Goal: Task Accomplishment & Management: Complete application form

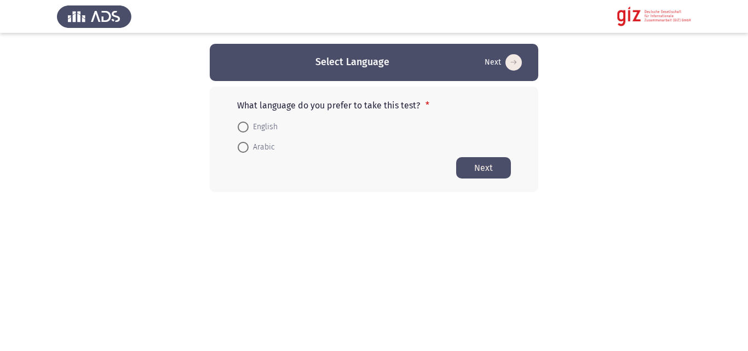
click at [277, 139] on mat-radio-button "Arabic" at bounding box center [255, 147] width 51 height 20
click at [262, 148] on span "Arabic" at bounding box center [261, 147] width 26 height 13
click at [248, 148] on input "Arabic" at bounding box center [243, 147] width 11 height 11
radio input "true"
click at [500, 155] on form "English Arabic" at bounding box center [374, 136] width 274 height 40
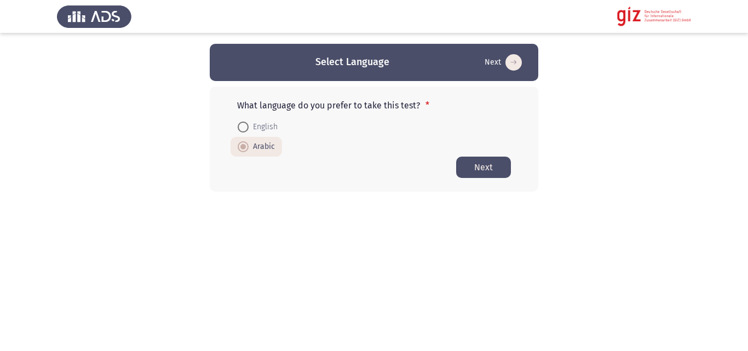
click at [499, 165] on button "Next" at bounding box center [483, 167] width 55 height 21
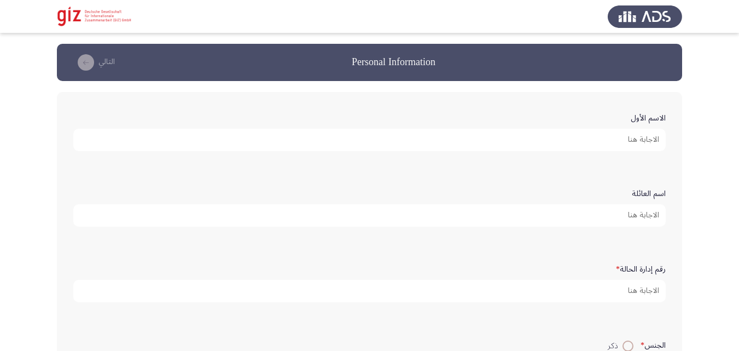
click at [479, 136] on input "الاسم الأول" at bounding box center [369, 140] width 593 height 22
type input "[PERSON_NAME]"
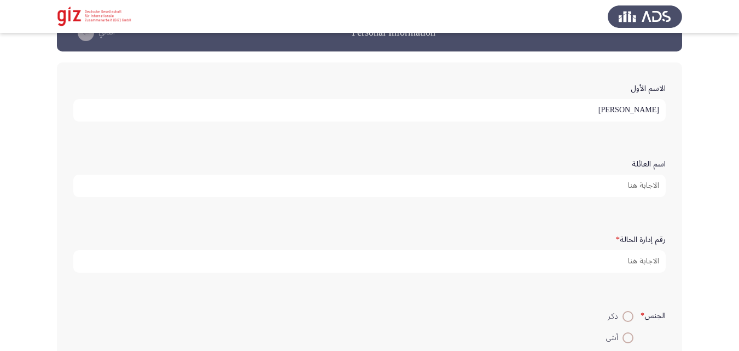
scroll to position [38, 0]
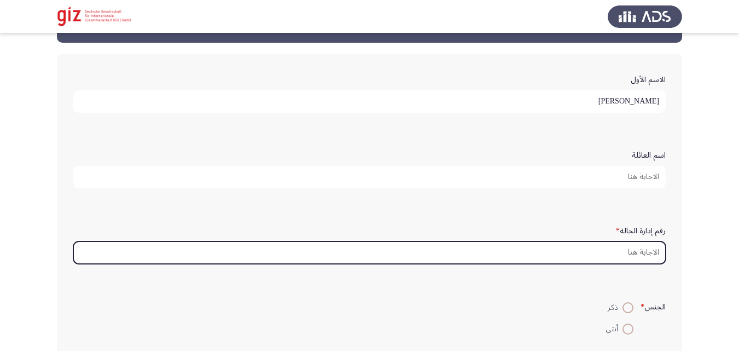
click at [571, 248] on input "رقم إدارة الحالة *" at bounding box center [369, 252] width 593 height 22
paste input "PIMAUG00085-SOHAG"
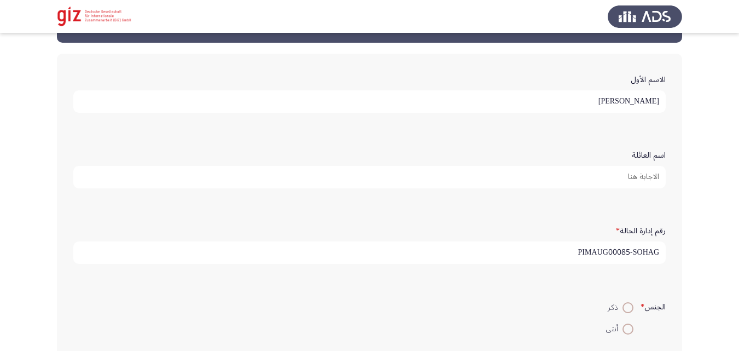
type input "PIMAUG00085-SOHAG"
click at [624, 298] on mat-radio-button "ذكر" at bounding box center [620, 307] width 42 height 21
click at [624, 304] on span at bounding box center [628, 307] width 11 height 11
click at [624, 304] on input "ذكر" at bounding box center [628, 307] width 11 height 11
radio input "true"
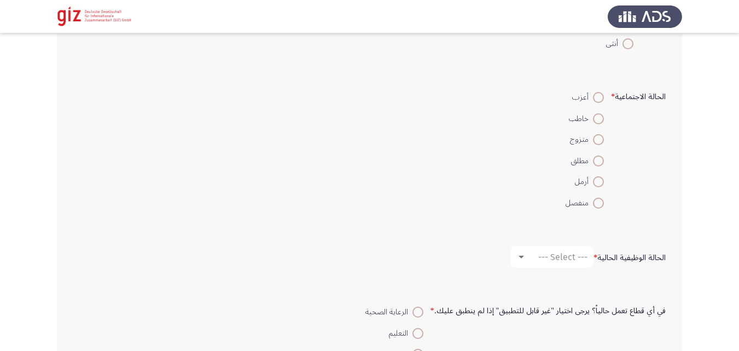
scroll to position [338, 0]
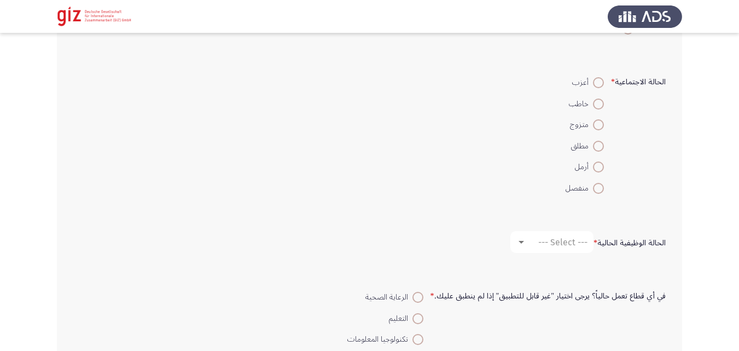
click at [599, 129] on span at bounding box center [598, 124] width 11 height 11
click at [599, 129] on input "متزوج" at bounding box center [598, 124] width 11 height 11
radio input "true"
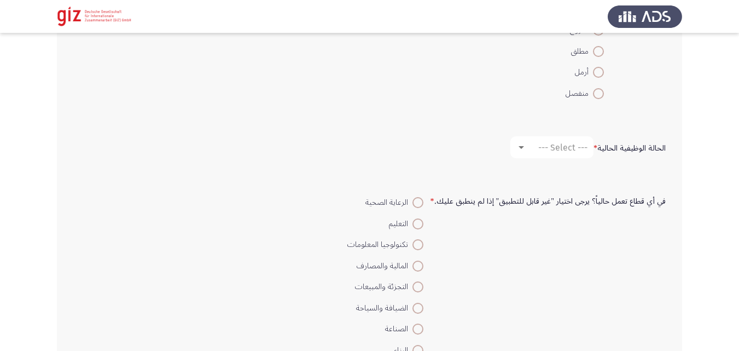
scroll to position [478, 0]
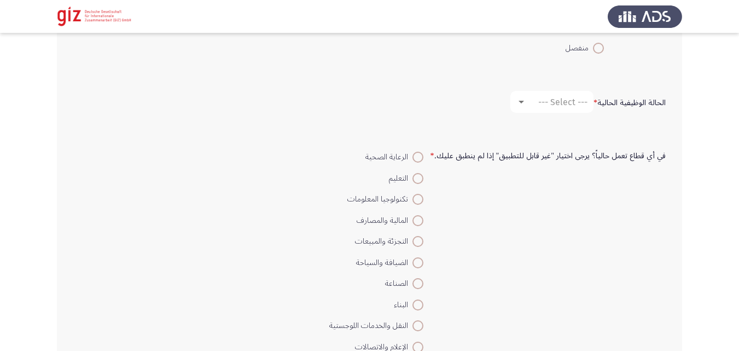
click at [564, 174] on form "في أي قطاع تعمل حالياً؟ يرجى اختيار "غير قابل للتطبيق" إذا لم ينطبق عليك. * الر…" at bounding box center [369, 325] width 593 height 359
click at [573, 95] on mat-select "--- Select ---" at bounding box center [552, 102] width 83 height 22
click at [570, 107] on span "--- Select ---" at bounding box center [563, 102] width 49 height 10
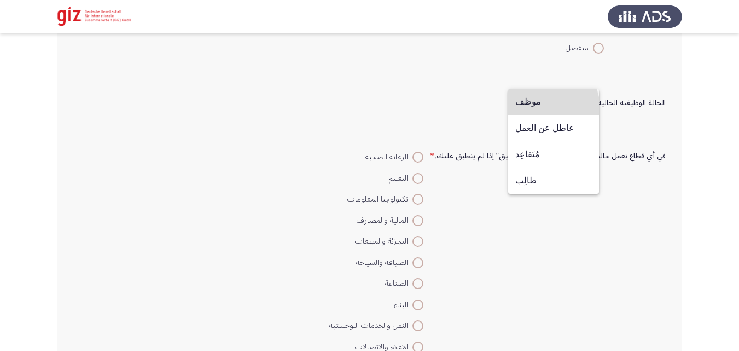
click at [542, 108] on span "موظف" at bounding box center [554, 102] width 77 height 26
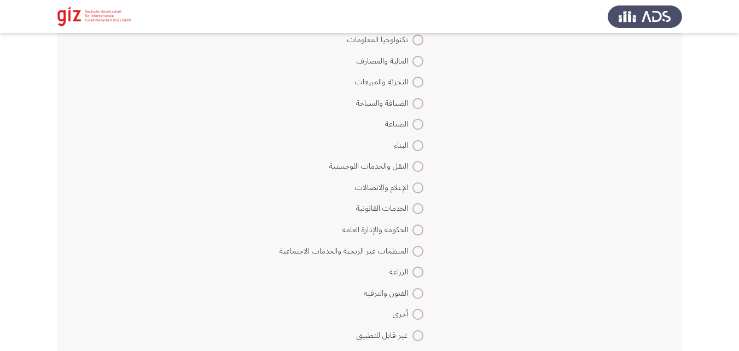
scroll to position [639, 0]
click at [424, 141] on span at bounding box center [418, 143] width 11 height 11
click at [424, 141] on input "البناء" at bounding box center [418, 143] width 11 height 11
radio input "true"
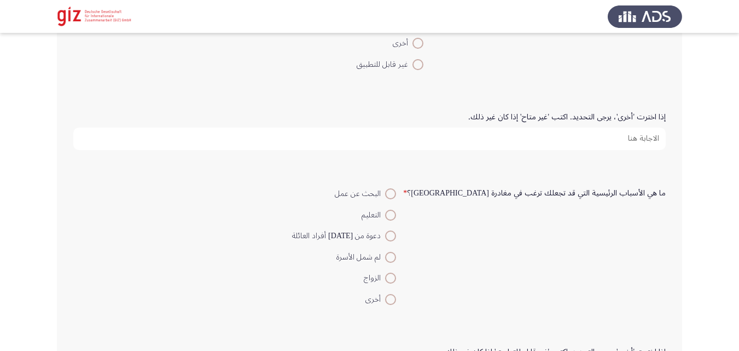
scroll to position [929, 0]
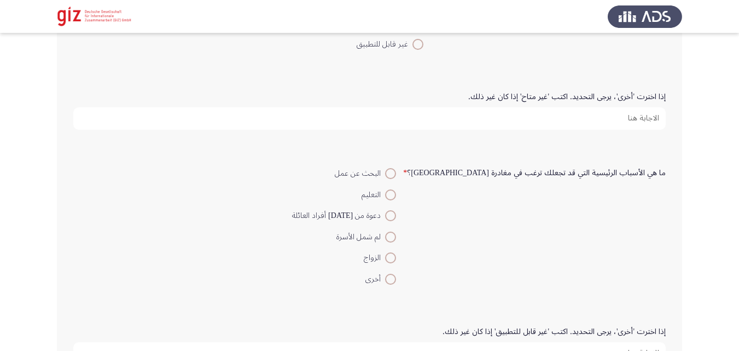
drag, startPoint x: 516, startPoint y: 158, endPoint x: 517, endPoint y: 114, distance: 43.3
drag, startPoint x: 517, startPoint y: 114, endPoint x: 512, endPoint y: 120, distance: 7.8
click at [512, 120] on input "إذا اخترت 'أخرى'، يرجى التحديد. اكتب 'غير متاح' إذا كان غير ذلك." at bounding box center [369, 118] width 593 height 22
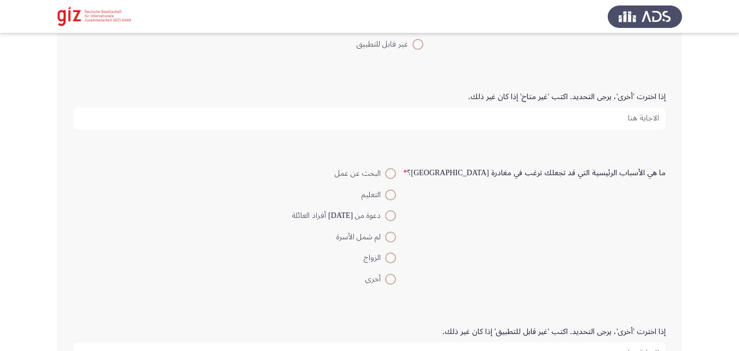
click at [512, 120] on input "إذا اخترت 'أخرى'، يرجى التحديد. اكتب 'غير متاح' إذا كان غير ذلك." at bounding box center [369, 118] width 593 height 22
click at [512, 121] on input "إذا اخترت 'أخرى'، يرجى التحديد. اكتب 'غير متاح' إذا كان غير ذلك." at bounding box center [369, 118] width 593 height 22
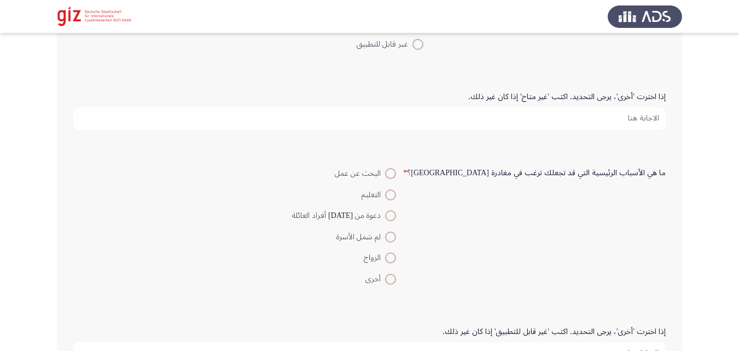
click at [512, 121] on input "إذا اخترت 'أخرى'، يرجى التحديد. اكتب 'غير متاح' إذا كان غير ذلك." at bounding box center [369, 118] width 593 height 22
click at [403, 208] on mat-radio-button "دعوة من [DATE] أفراد العائلة" at bounding box center [344, 215] width 118 height 21
drag, startPoint x: 461, startPoint y: 208, endPoint x: 463, endPoint y: 198, distance: 10.5
click at [403, 208] on mat-radio-button "دعوة من [DATE] أفراد العائلة" at bounding box center [344, 215] width 118 height 21
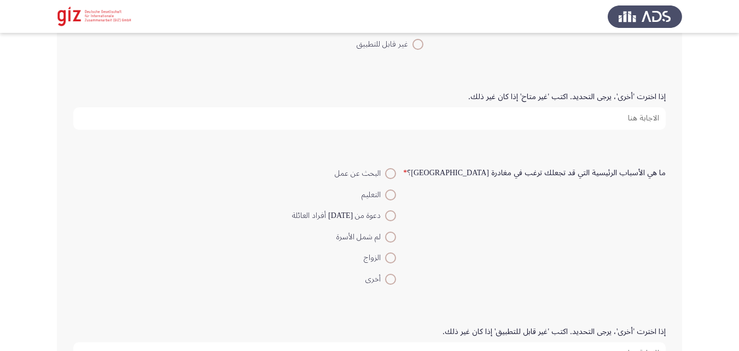
click at [403, 208] on mat-radio-button "دعوة من [DATE] أفراد العائلة" at bounding box center [344, 215] width 118 height 21
drag, startPoint x: 463, startPoint y: 198, endPoint x: 465, endPoint y: 171, distance: 26.9
click at [403, 174] on mat-radio-group "البحث عن عمل التعليم دعوة من [DATE] أفراد العائلة لم شمل الأسرة الزواج أخرى" at bounding box center [344, 226] width 118 height 126
click at [403, 208] on mat-radio-group "البحث عن عمل التعليم دعوة من [DATE] أفراد العائلة لم شمل الأسرة الزواج أخرى" at bounding box center [344, 226] width 118 height 126
click at [396, 170] on span at bounding box center [390, 173] width 11 height 11
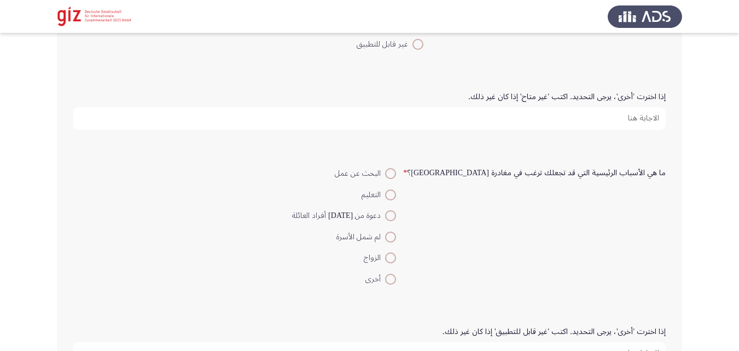
click at [396, 170] on input "البحث عن عمل" at bounding box center [390, 173] width 11 height 11
radio input "true"
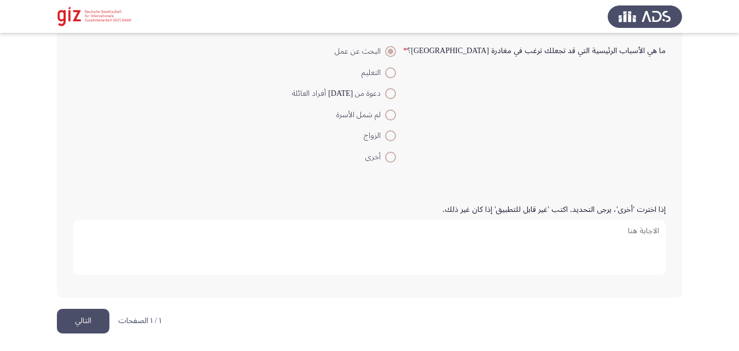
scroll to position [1053, 0]
drag, startPoint x: 127, startPoint y: 286, endPoint x: 120, endPoint y: 291, distance: 7.9
click at [120, 291] on div "إذا اخترت 'أخرى'، يرجى التحديد. اكتب 'غير قابل للتطبيق' إذا كان غير ذلك." at bounding box center [370, 239] width 604 height 114
click at [89, 310] on button "التالي" at bounding box center [83, 319] width 53 height 25
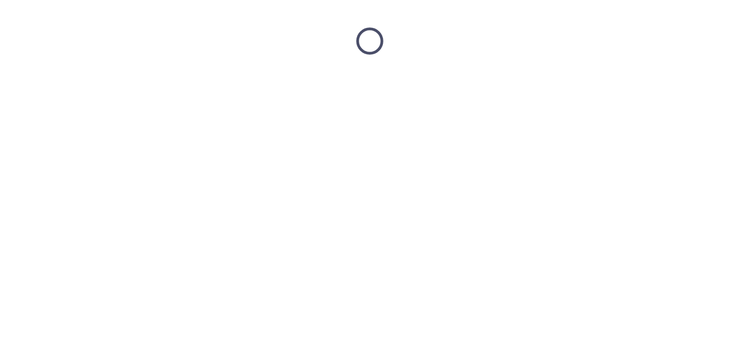
scroll to position [0, 0]
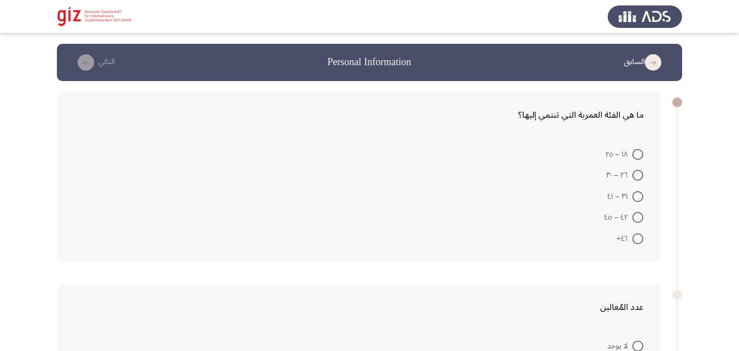
click at [640, 172] on span at bounding box center [638, 175] width 11 height 11
click at [640, 172] on input "٢٦ – ٣٠" at bounding box center [638, 175] width 11 height 11
radio input "true"
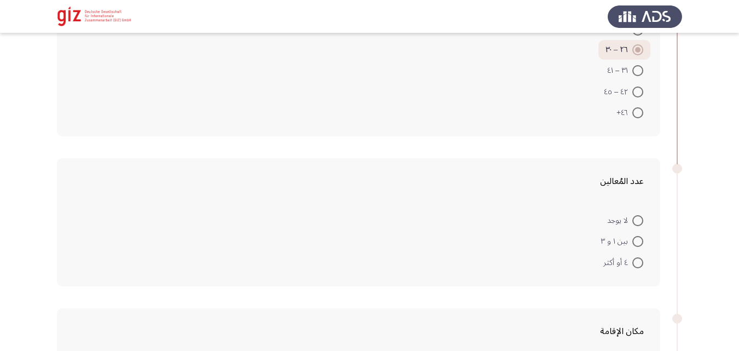
scroll to position [137, 0]
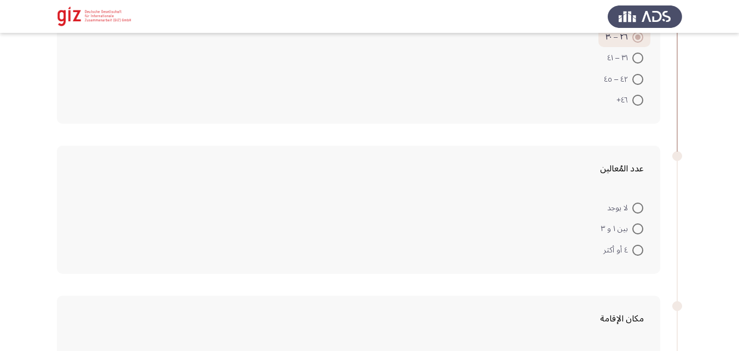
click at [636, 230] on span at bounding box center [638, 228] width 11 height 11
click at [636, 230] on input "بين ١ و ٣" at bounding box center [638, 228] width 11 height 11
radio input "true"
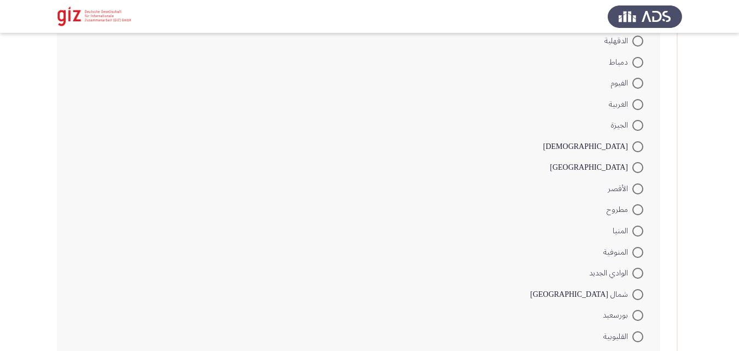
scroll to position [579, 0]
click at [485, 271] on form "الإسكندرية أسوان أسيوط البحيرة [GEOGRAPHIC_DATA] ال[GEOGRAPHIC_DATA] الدقهلية د…" at bounding box center [358, 188] width 571 height 570
drag, startPoint x: 557, startPoint y: 249, endPoint x: 747, endPoint y: 216, distance: 192.7
click at [717, 216] on app-assessment-container "السابق Personal Information التالي ما هي الفئة العمرية التي تنتمي إليها؟ ١٨ – ٢…" at bounding box center [369, 44] width 739 height 1161
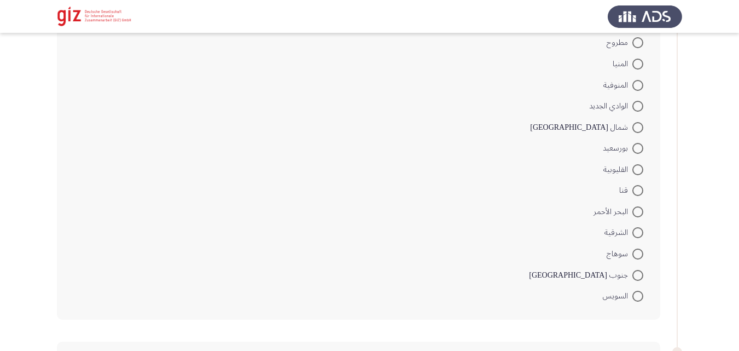
scroll to position [762, 0]
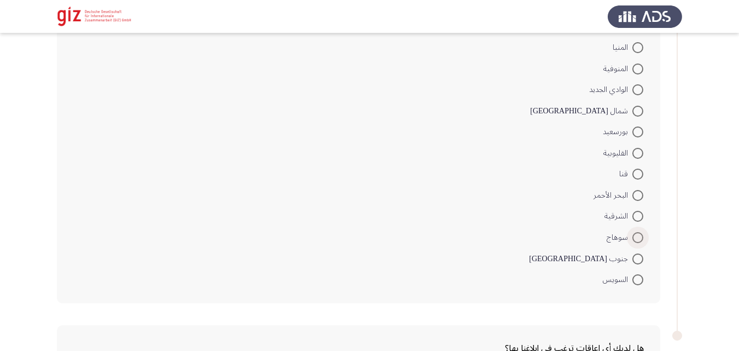
click at [635, 234] on span at bounding box center [638, 237] width 11 height 11
click at [635, 234] on input "سوهاج" at bounding box center [638, 237] width 11 height 11
radio input "true"
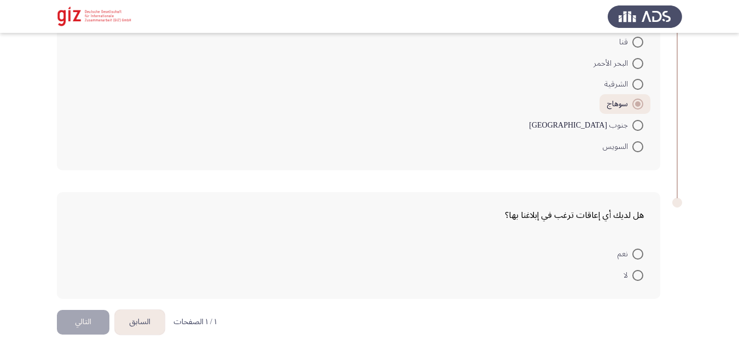
scroll to position [897, 0]
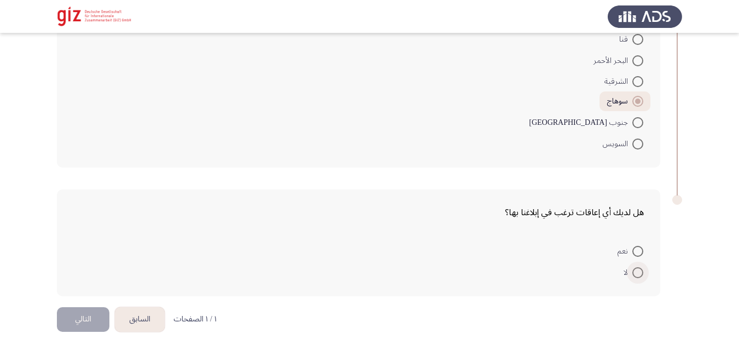
click at [636, 271] on span at bounding box center [638, 272] width 11 height 11
click at [636, 271] on input "لا" at bounding box center [638, 272] width 11 height 11
radio input "true"
click at [73, 315] on button "التالي" at bounding box center [83, 319] width 53 height 25
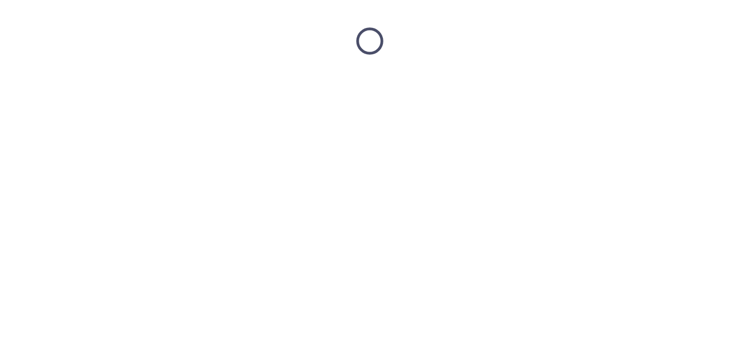
scroll to position [0, 0]
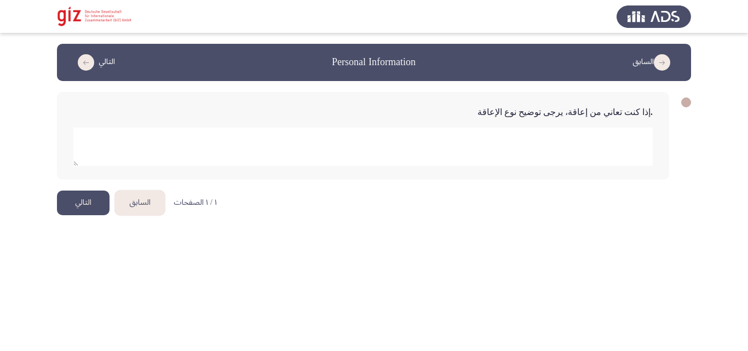
click at [73, 199] on button "التالي" at bounding box center [83, 202] width 53 height 25
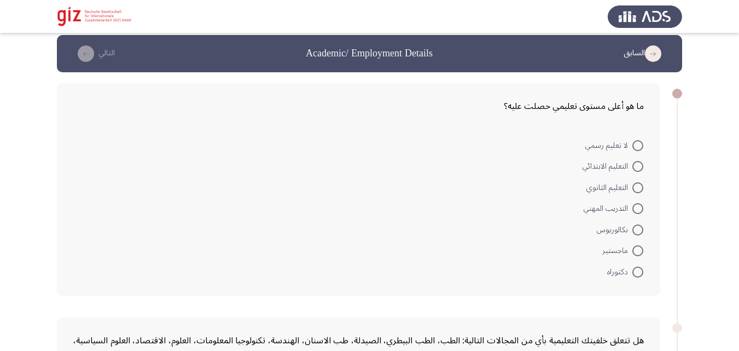
scroll to position [15, 0]
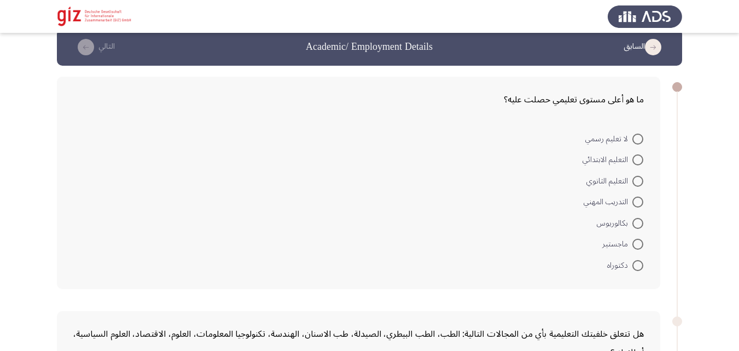
click at [638, 203] on span at bounding box center [638, 201] width 11 height 11
click at [638, 203] on input "التدريب المهني" at bounding box center [638, 201] width 11 height 11
radio input "true"
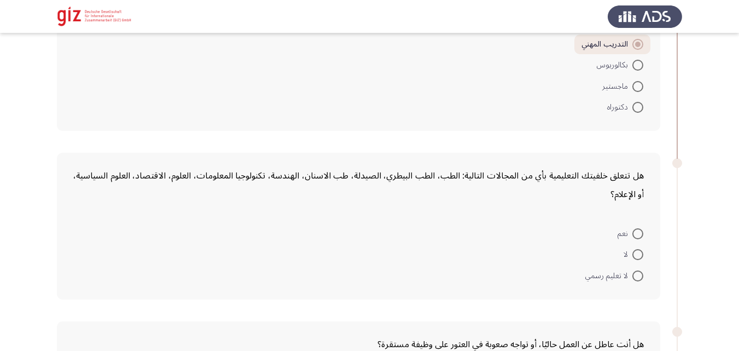
scroll to position [202, 0]
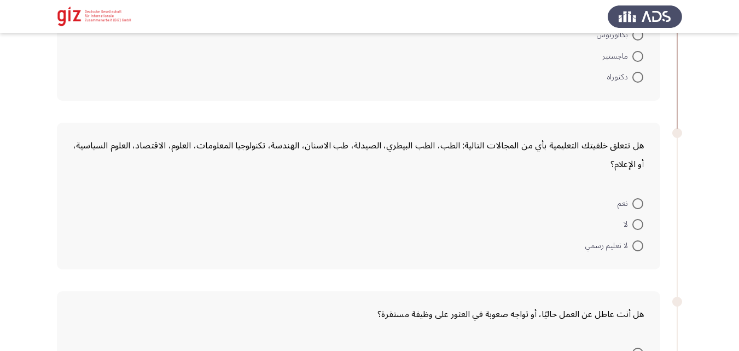
click at [639, 231] on label "لا" at bounding box center [634, 224] width 20 height 13
click at [639, 230] on input "لا" at bounding box center [638, 224] width 11 height 11
radio input "true"
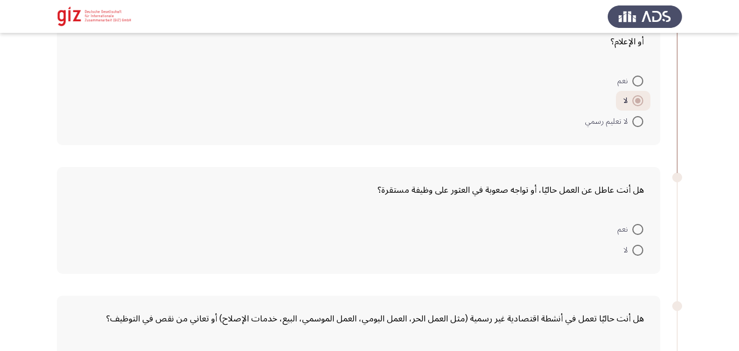
scroll to position [357, 0]
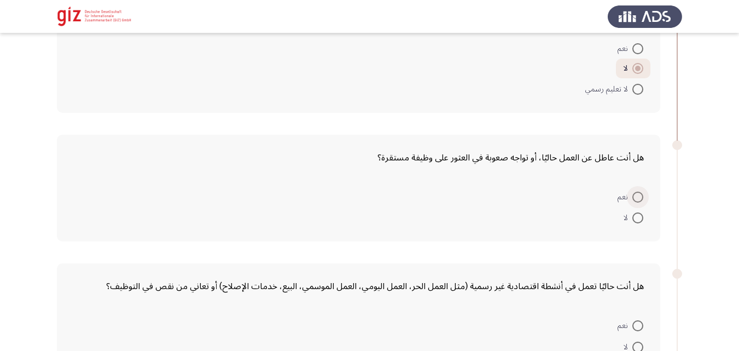
click at [637, 199] on span at bounding box center [638, 197] width 11 height 11
click at [637, 199] on input "نعم" at bounding box center [638, 197] width 11 height 11
radio input "true"
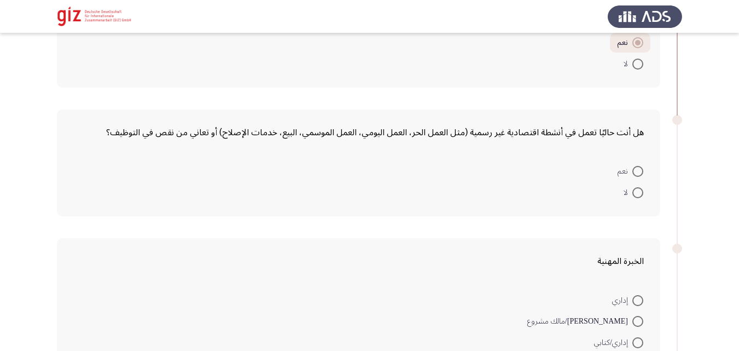
scroll to position [510, 0]
click at [638, 171] on span at bounding box center [638, 171] width 0 height 0
click at [638, 171] on input "نعم" at bounding box center [638, 170] width 11 height 11
radio input "true"
drag, startPoint x: 638, startPoint y: 171, endPoint x: 631, endPoint y: 174, distance: 7.1
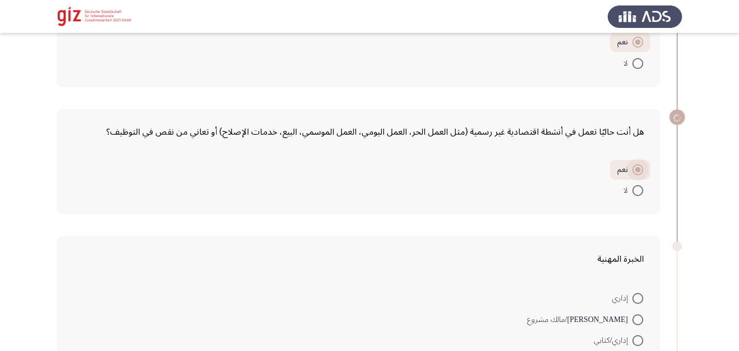
click at [631, 174] on label "نعم" at bounding box center [630, 169] width 26 height 13
click at [633, 174] on input "نعم" at bounding box center [638, 169] width 11 height 11
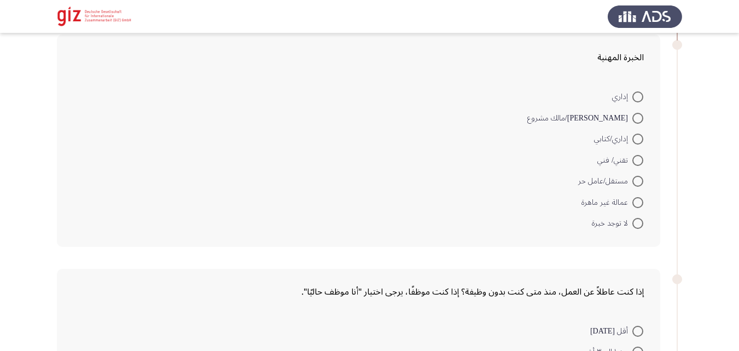
scroll to position [733, 0]
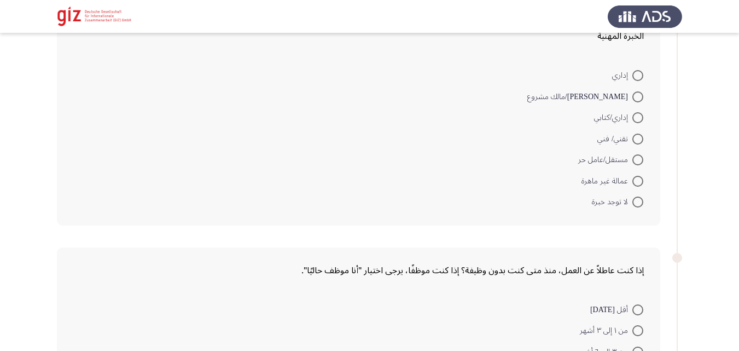
click at [632, 184] on span "عمالة غير ماهرة" at bounding box center [607, 181] width 51 height 13
click at [633, 184] on input "عمالة غير ماهرة" at bounding box center [638, 181] width 11 height 11
radio input "true"
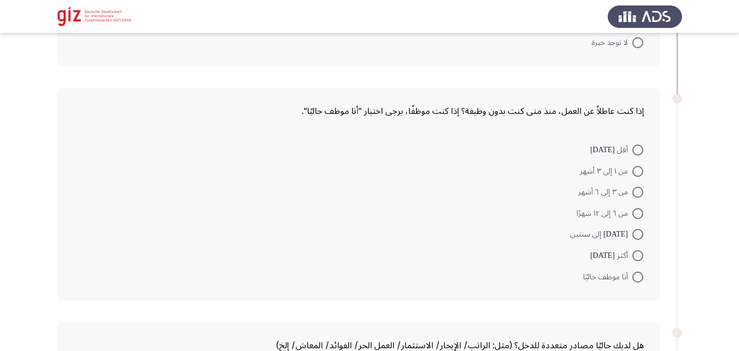
scroll to position [895, 0]
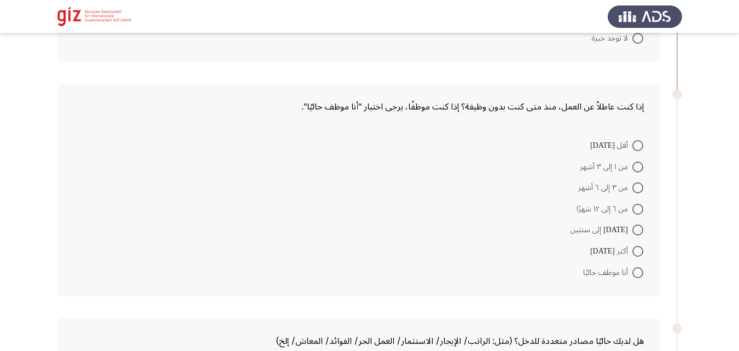
click at [635, 280] on mat-radio-button "أنا موظف حاليًا" at bounding box center [613, 271] width 74 height 21
click at [637, 271] on span at bounding box center [638, 272] width 11 height 11
click at [637, 271] on input "أنا موظف حاليًا" at bounding box center [638, 272] width 11 height 11
radio input "true"
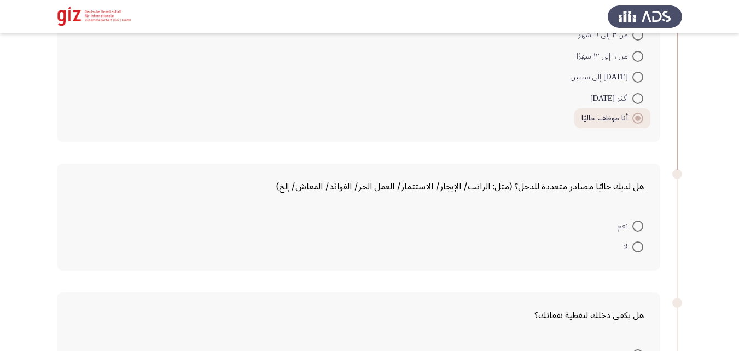
scroll to position [1076, 0]
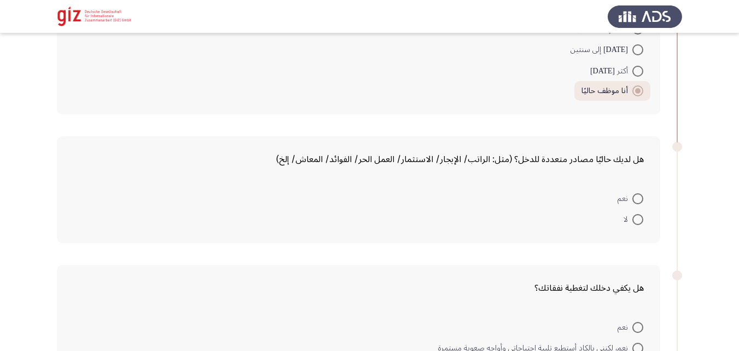
click at [634, 192] on label "نعم" at bounding box center [631, 198] width 26 height 13
click at [634, 193] on input "نعم" at bounding box center [638, 198] width 11 height 11
radio input "true"
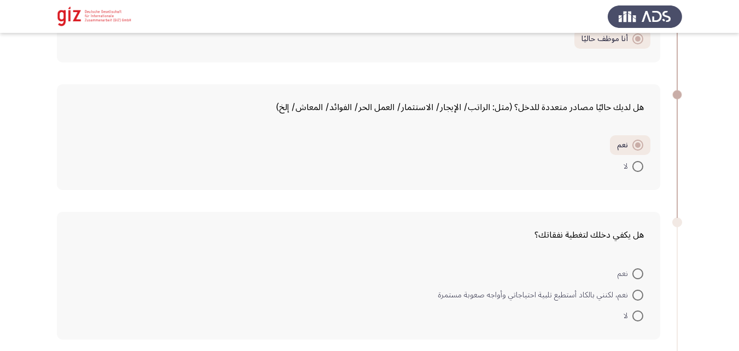
scroll to position [1127, 0]
click at [636, 165] on span at bounding box center [638, 166] width 11 height 11
click at [636, 165] on input "لا" at bounding box center [638, 166] width 11 height 11
radio input "true"
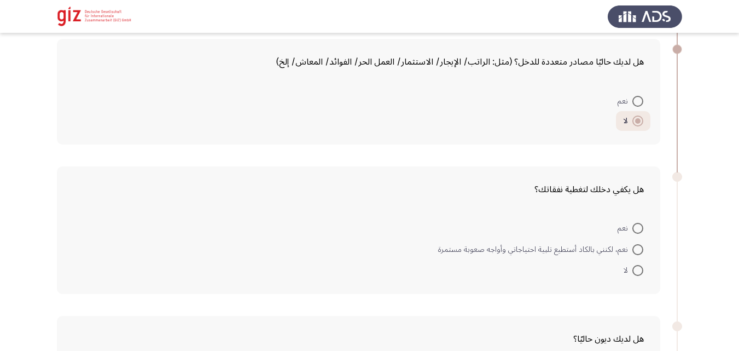
scroll to position [1239, 0]
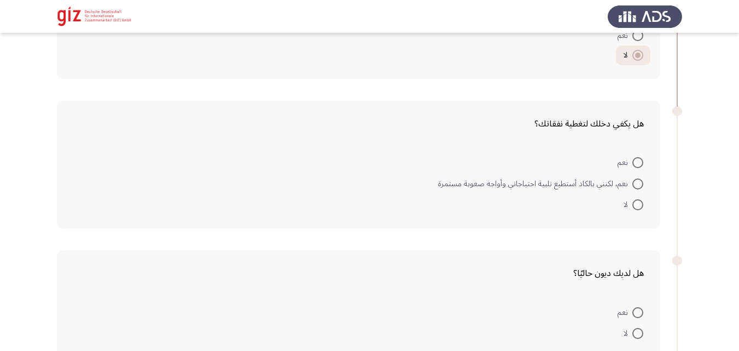
click at [635, 201] on span at bounding box center [638, 204] width 11 height 11
click at [635, 201] on input "لا" at bounding box center [638, 204] width 11 height 11
radio input "true"
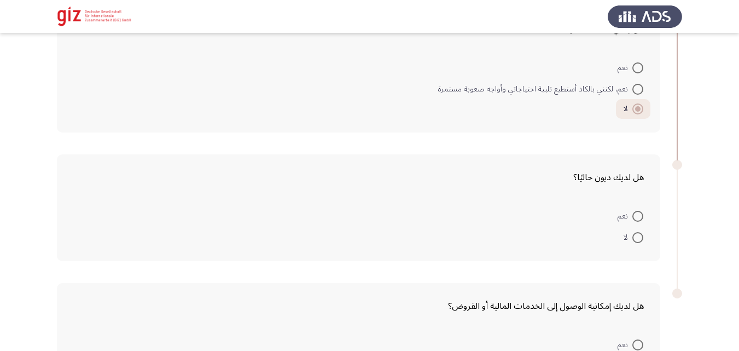
scroll to position [1337, 0]
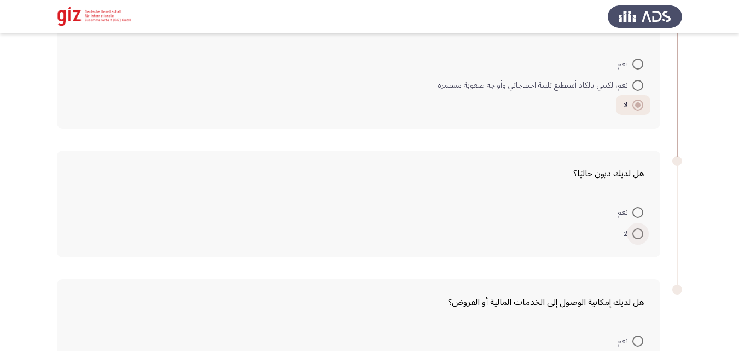
click at [639, 229] on span at bounding box center [638, 233] width 11 height 11
click at [639, 229] on input "لا" at bounding box center [638, 233] width 11 height 11
radio input "true"
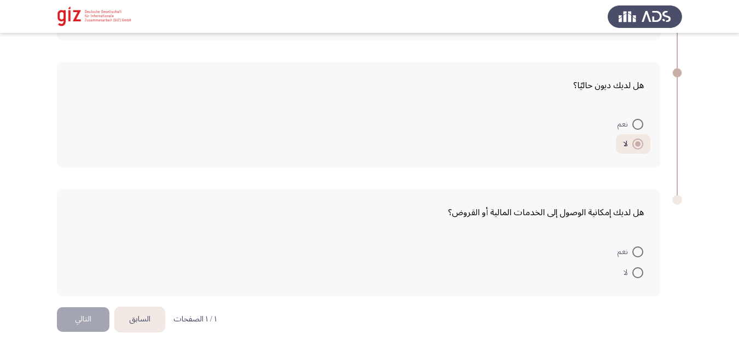
click at [638, 277] on span at bounding box center [638, 272] width 11 height 11
click at [638, 277] on input "لا" at bounding box center [638, 272] width 11 height 11
radio input "true"
click at [86, 317] on button "التالي" at bounding box center [83, 319] width 53 height 25
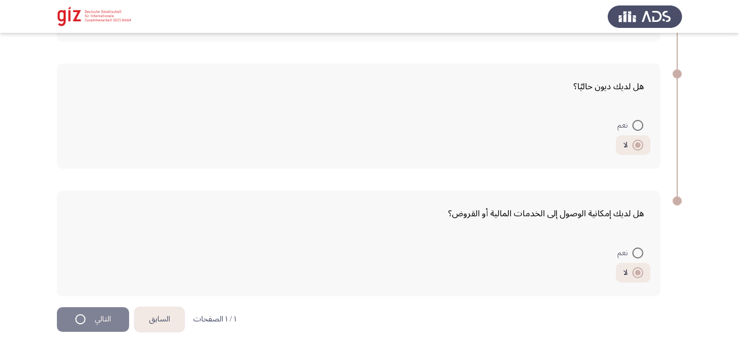
scroll to position [0, 0]
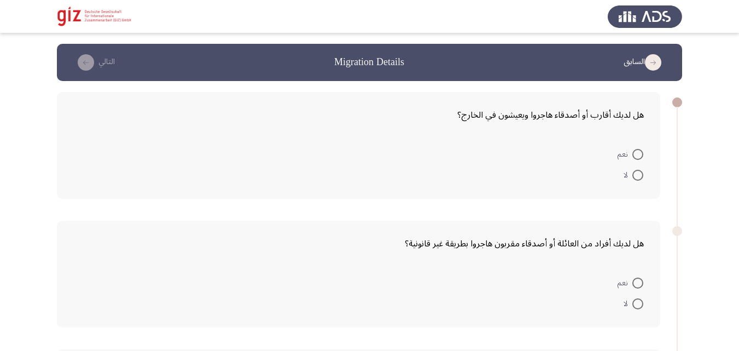
click at [602, 210] on div "هل لديك أفراد من العائلة أو أصدقاء مقربون هاجروا بطريقة غير قانونية؟ نعم لا" at bounding box center [370, 274] width 626 height 129
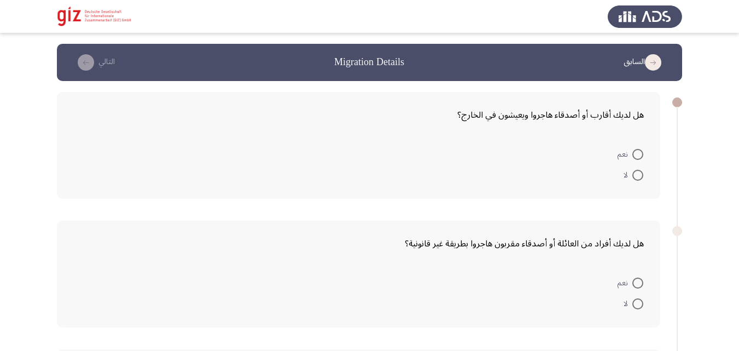
drag, startPoint x: 602, startPoint y: 210, endPoint x: 605, endPoint y: 203, distance: 7.6
click at [637, 177] on span at bounding box center [638, 175] width 11 height 11
click at [637, 177] on input "لا" at bounding box center [638, 175] width 11 height 11
radio input "true"
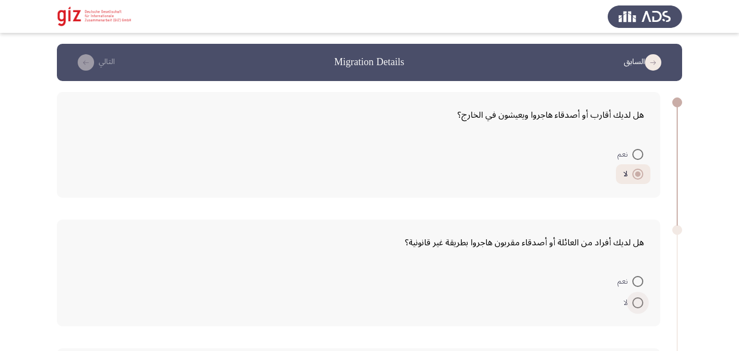
click at [637, 304] on span at bounding box center [638, 302] width 11 height 11
click at [637, 304] on input "لا" at bounding box center [638, 302] width 11 height 11
radio input "true"
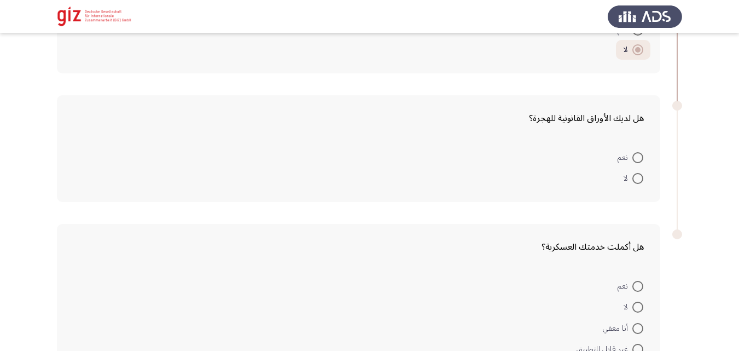
scroll to position [262, 0]
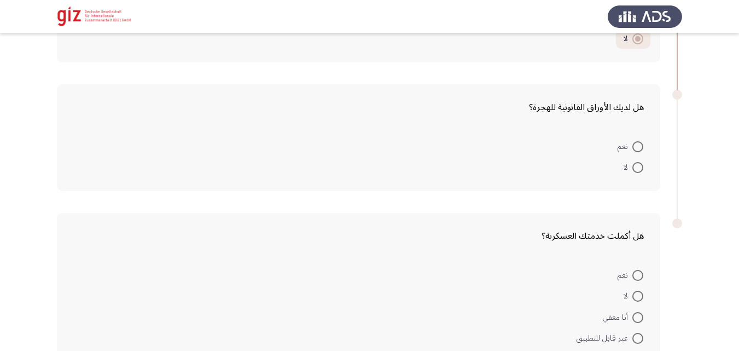
click at [640, 170] on span at bounding box center [638, 167] width 11 height 11
click at [640, 170] on input "لا" at bounding box center [638, 167] width 11 height 11
radio input "true"
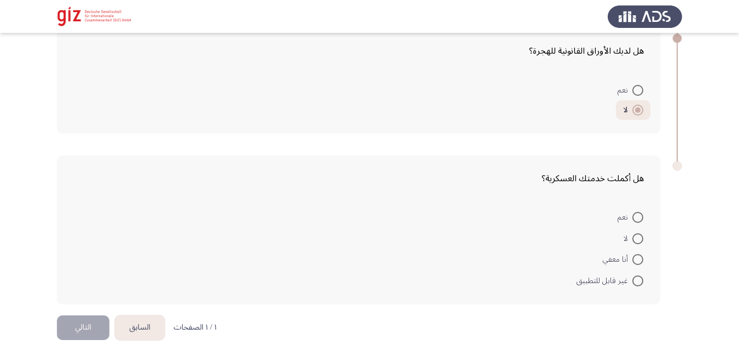
scroll to position [327, 0]
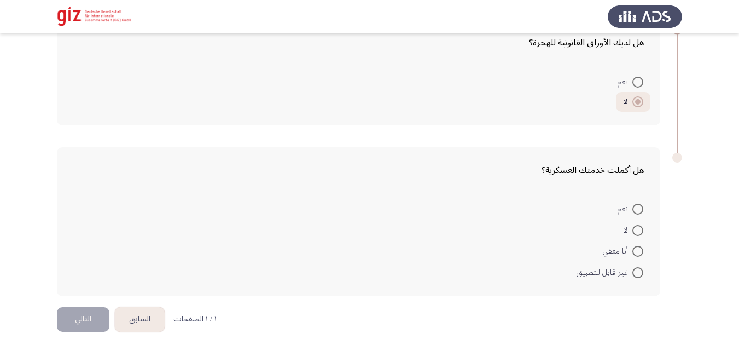
click at [635, 210] on span at bounding box center [638, 209] width 11 height 11
click at [635, 210] on input "نعم" at bounding box center [638, 209] width 11 height 11
radio input "true"
click at [635, 210] on span at bounding box center [638, 209] width 11 height 11
click at [635, 210] on input "نعم" at bounding box center [638, 209] width 11 height 11
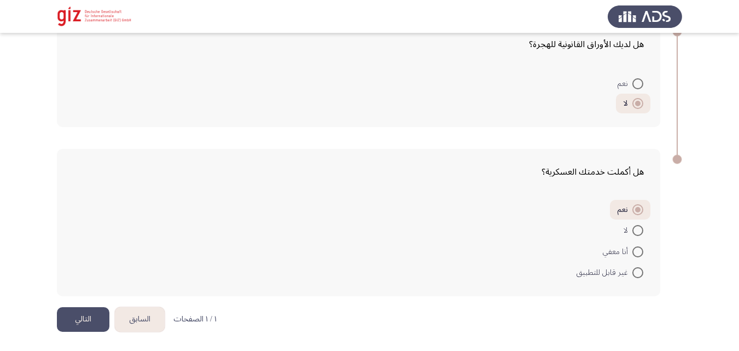
click at [635, 210] on span at bounding box center [638, 209] width 11 height 11
click at [635, 210] on input "نعم" at bounding box center [638, 209] width 11 height 11
click at [635, 210] on span at bounding box center [638, 209] width 11 height 11
click at [635, 210] on input "نعم" at bounding box center [638, 209] width 11 height 11
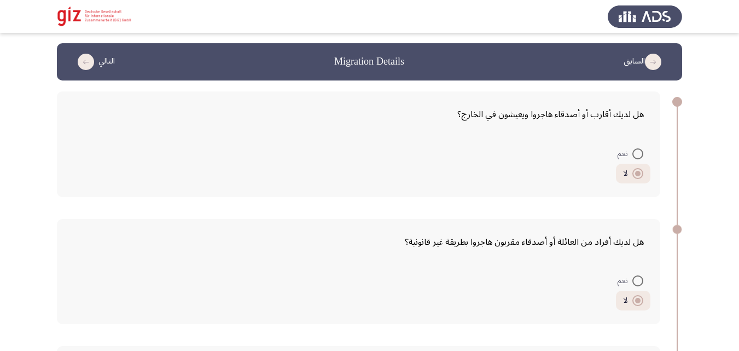
scroll to position [0, 0]
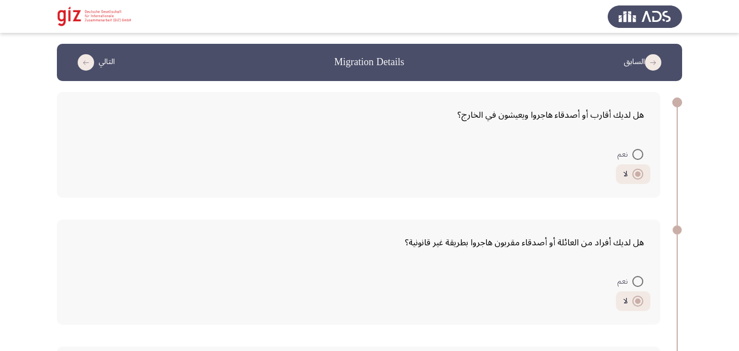
click at [638, 158] on span at bounding box center [638, 154] width 11 height 11
click at [638, 158] on input "نعم" at bounding box center [638, 154] width 11 height 11
radio input "true"
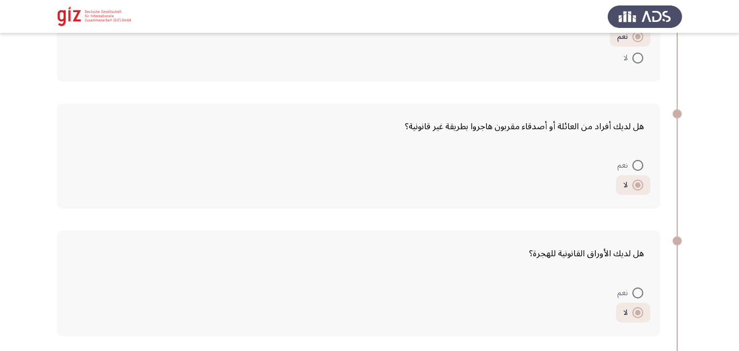
scroll to position [117, 0]
click at [636, 172] on mat-radio-button "نعم" at bounding box center [631, 164] width 40 height 21
click at [642, 156] on mat-radio-button "نعم" at bounding box center [631, 164] width 40 height 21
click at [638, 167] on span at bounding box center [638, 164] width 11 height 11
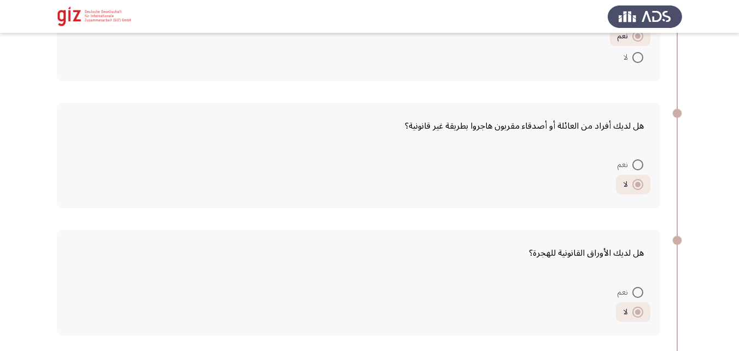
click at [638, 167] on input "نعم" at bounding box center [638, 164] width 11 height 11
radio input "true"
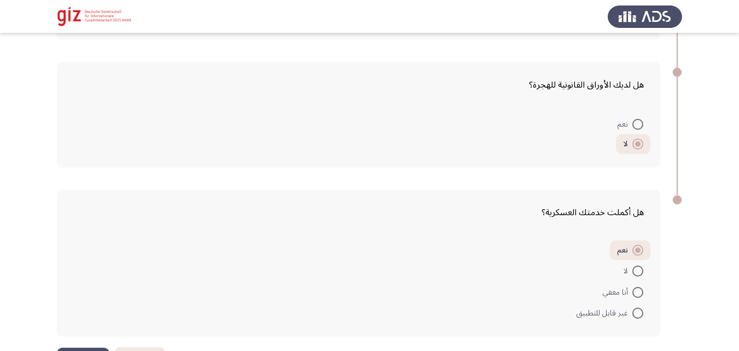
scroll to position [325, 0]
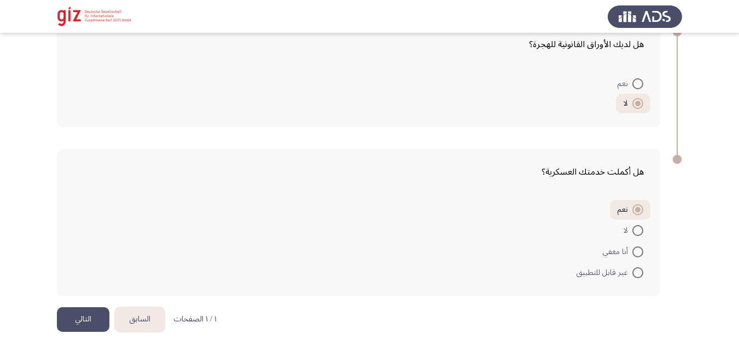
click at [61, 324] on button "التالي" at bounding box center [83, 319] width 53 height 25
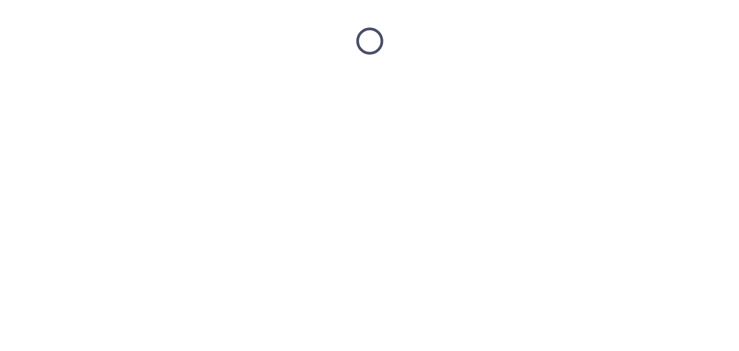
scroll to position [0, 0]
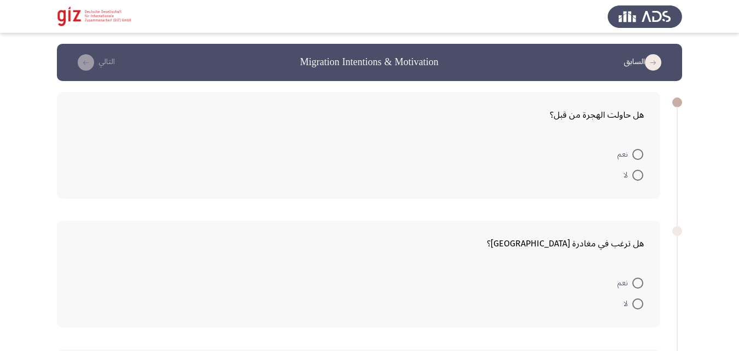
click at [649, 154] on mat-radio-button "نعم" at bounding box center [631, 153] width 40 height 21
click at [632, 154] on span "نعم" at bounding box center [625, 154] width 15 height 13
click at [633, 154] on input "نعم" at bounding box center [638, 154] width 11 height 11
radio input "true"
click at [634, 275] on label "نعم" at bounding box center [631, 281] width 26 height 13
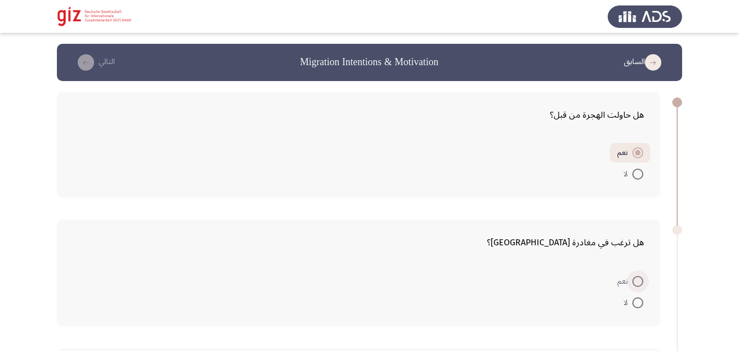
click at [634, 276] on input "نعم" at bounding box center [638, 281] width 11 height 11
radio input "true"
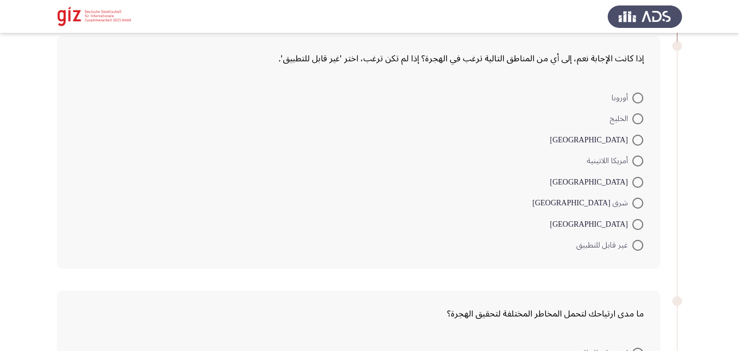
scroll to position [314, 0]
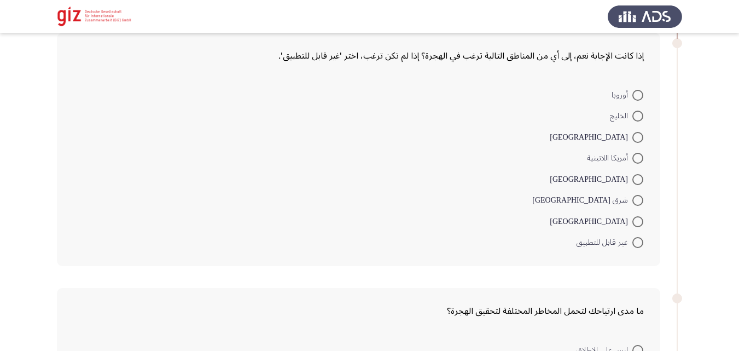
click at [634, 224] on span at bounding box center [638, 221] width 11 height 11
click at [634, 224] on input "[GEOGRAPHIC_DATA]" at bounding box center [638, 221] width 11 height 11
radio input "true"
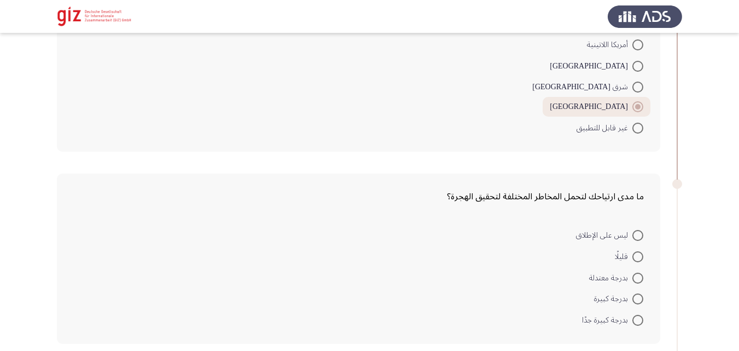
scroll to position [432, 0]
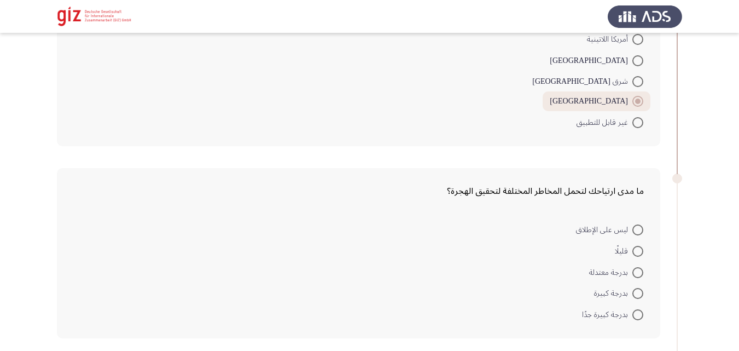
click at [646, 131] on mat-radio-button "غير قابل للتطبيق" at bounding box center [610, 121] width 81 height 21
click at [652, 136] on div "إذا كانت الإجابة نعم، إلى أي من المناطق التالية ترغب في الهجرة؟ إذا لم تكن ترغب…" at bounding box center [359, 30] width 604 height 232
click at [638, 130] on mat-radio-button "غير قابل للتطبيق" at bounding box center [610, 121] width 81 height 21
click at [640, 124] on span at bounding box center [638, 122] width 11 height 11
click at [640, 124] on input "غير قابل للتطبيق" at bounding box center [638, 122] width 11 height 11
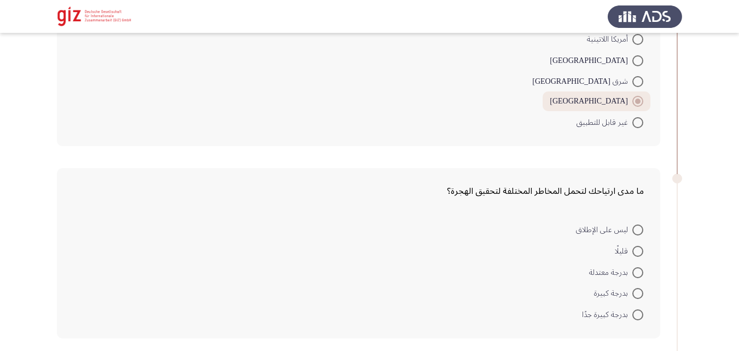
radio input "true"
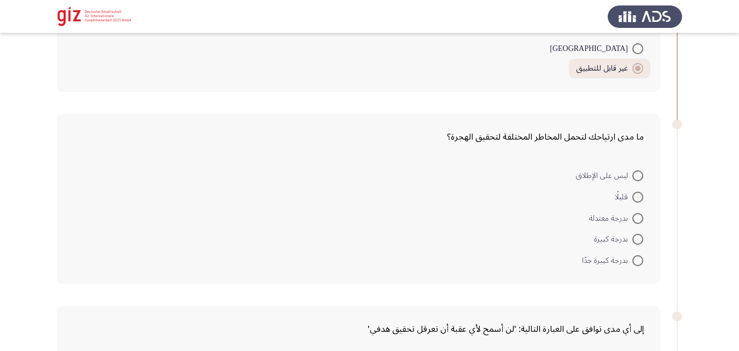
scroll to position [489, 0]
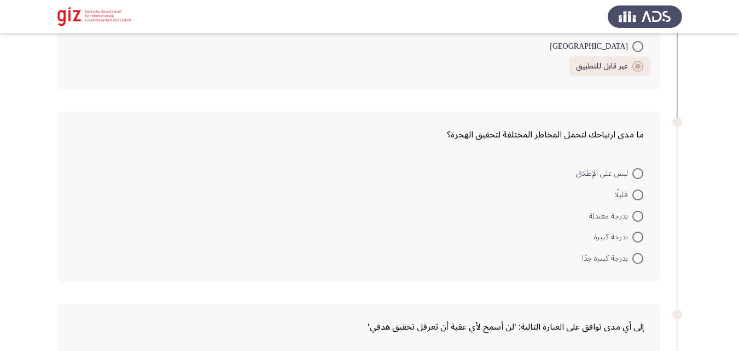
click at [634, 244] on label "بدرجة كبيرة" at bounding box center [618, 236] width 49 height 13
click at [634, 242] on input "بدرجة كبيرة" at bounding box center [638, 237] width 11 height 11
radio input "true"
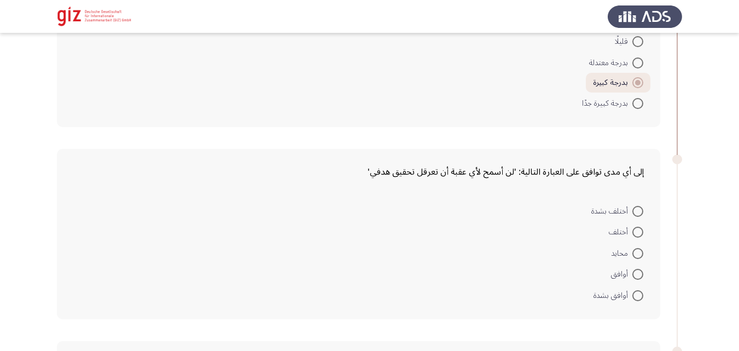
scroll to position [679, 0]
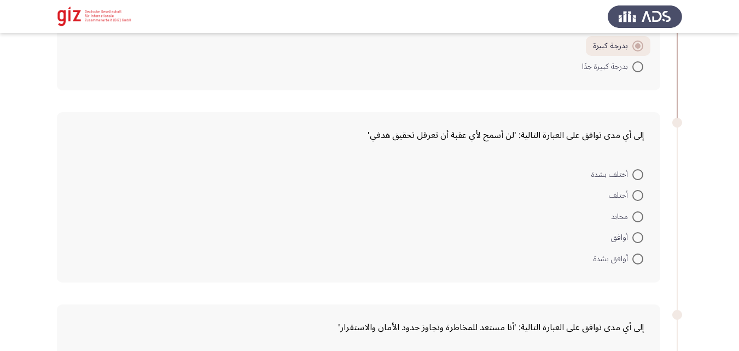
click at [644, 217] on mat-radio-button "محايد" at bounding box center [627, 215] width 47 height 21
click at [635, 234] on span at bounding box center [638, 237] width 11 height 11
click at [635, 234] on input "أوافق" at bounding box center [638, 237] width 11 height 11
radio input "true"
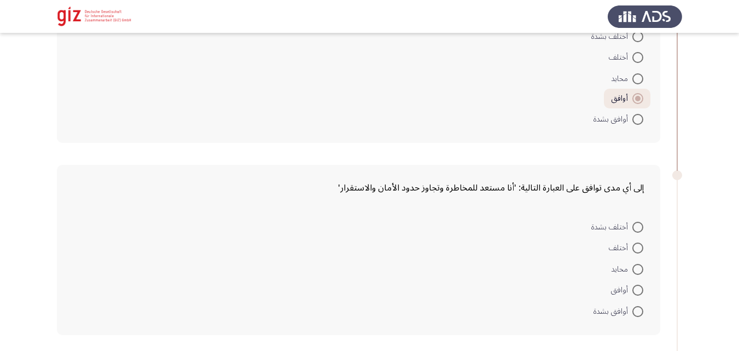
scroll to position [835, 0]
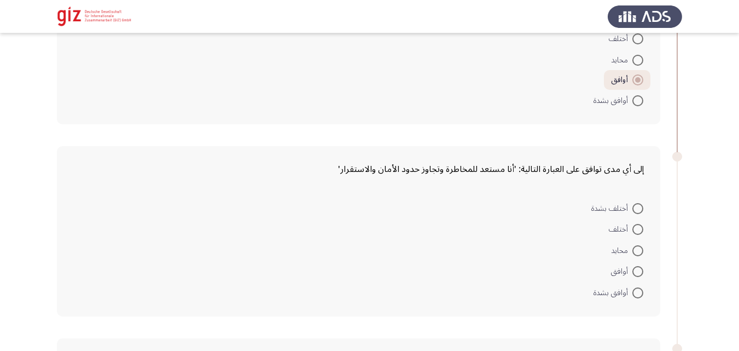
click at [636, 270] on span at bounding box center [638, 271] width 11 height 11
click at [636, 270] on input "أوافق" at bounding box center [638, 271] width 11 height 11
radio input "true"
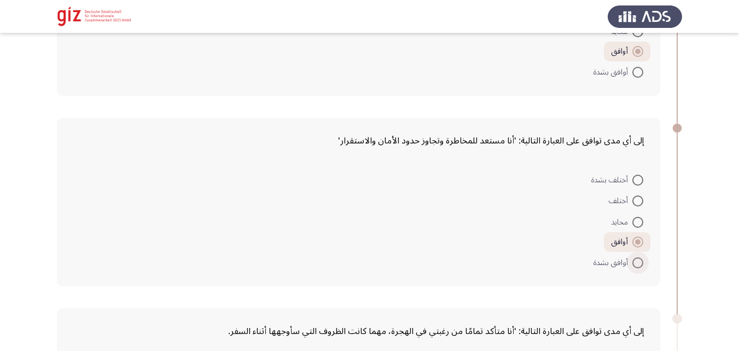
click at [636, 266] on span at bounding box center [638, 262] width 11 height 11
click at [636, 266] on input "أوافق بشدة" at bounding box center [638, 262] width 11 height 11
radio input "true"
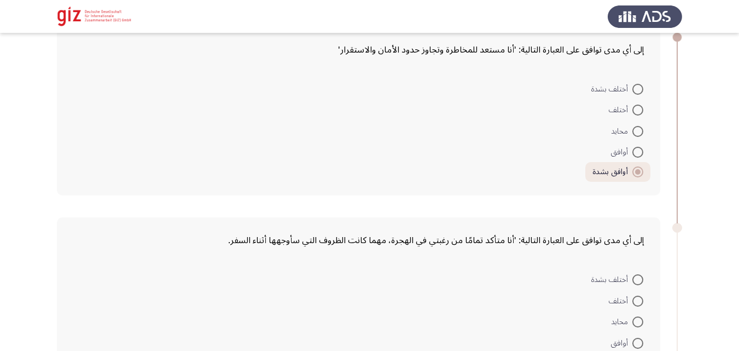
scroll to position [990, 0]
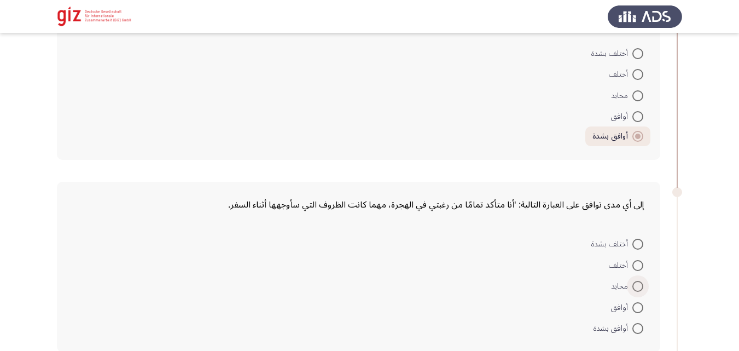
click at [639, 286] on span at bounding box center [638, 286] width 11 height 11
click at [639, 286] on input "محايد" at bounding box center [638, 286] width 11 height 11
radio input "true"
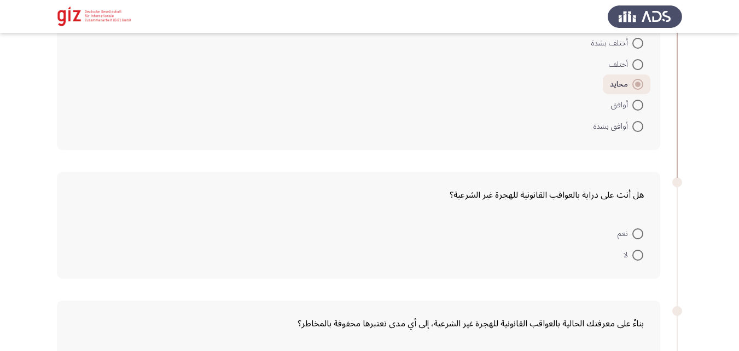
scroll to position [1203, 0]
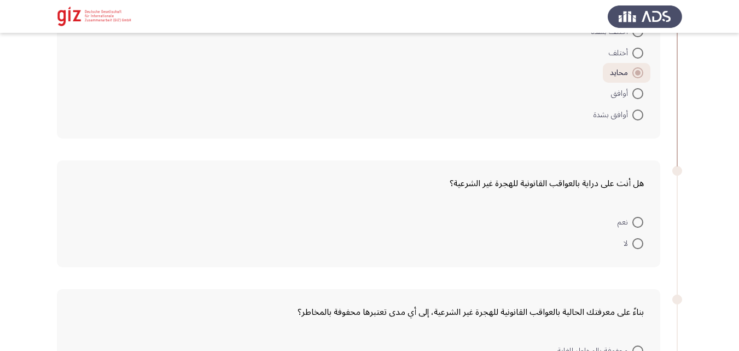
click at [633, 221] on span at bounding box center [638, 222] width 11 height 11
click at [633, 221] on input "نعم" at bounding box center [638, 222] width 11 height 11
radio input "true"
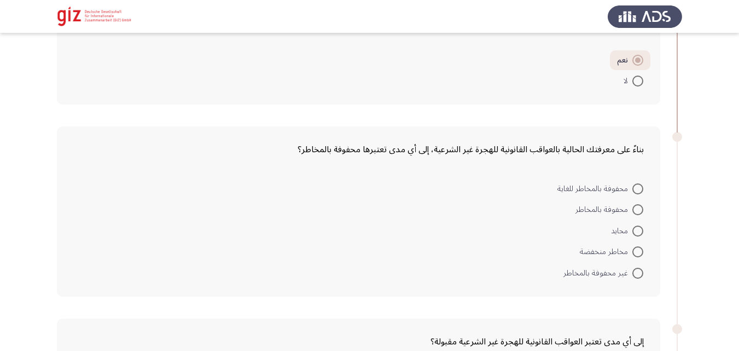
scroll to position [1366, 0]
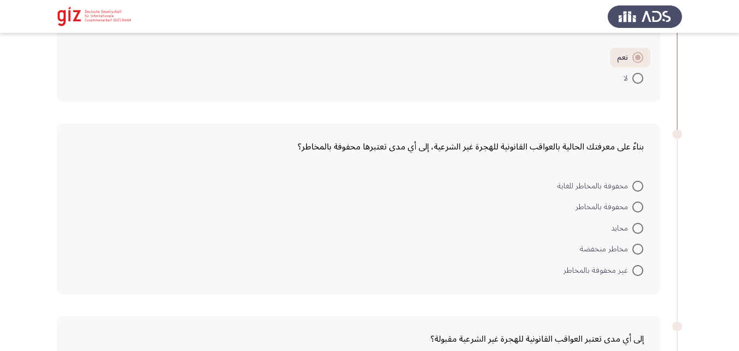
click at [633, 187] on span at bounding box center [638, 186] width 11 height 11
click at [633, 187] on input "محفوفة بالمخاطر للغاية" at bounding box center [638, 186] width 11 height 11
radio input "true"
click at [633, 186] on span at bounding box center [638, 186] width 11 height 11
click at [633, 186] on input "محفوفة بالمخاطر للغاية" at bounding box center [638, 186] width 11 height 11
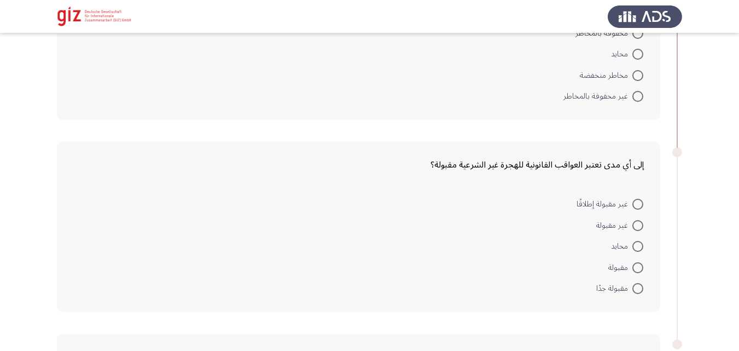
scroll to position [1563, 0]
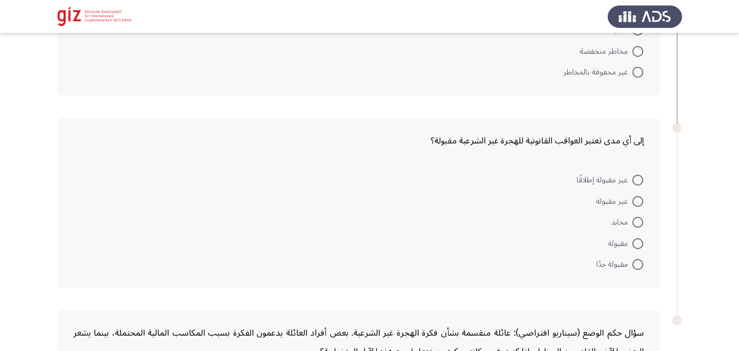
click at [637, 219] on span at bounding box center [638, 222] width 11 height 11
click at [637, 219] on input "محايد" at bounding box center [638, 222] width 11 height 11
radio input "true"
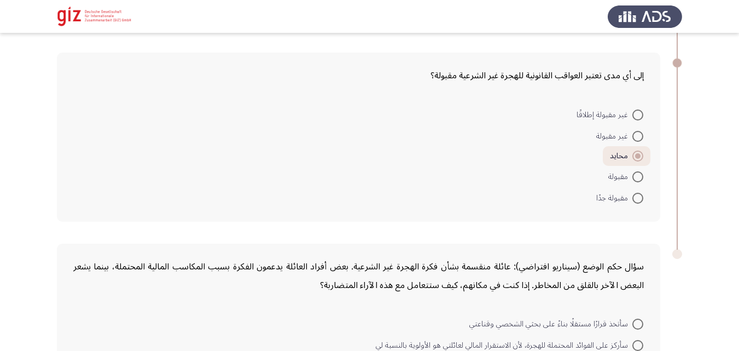
scroll to position [1638, 0]
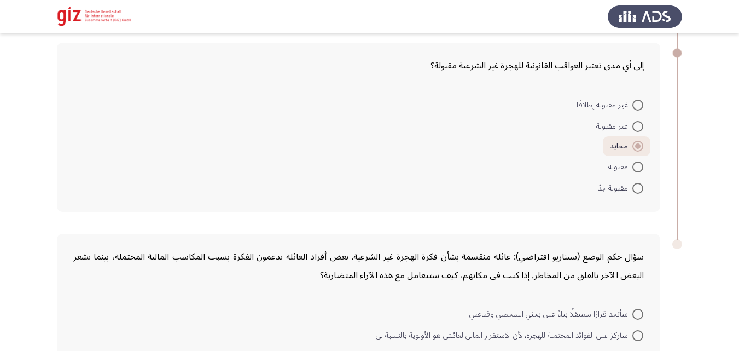
click at [636, 173] on label "مقبولة" at bounding box center [626, 166] width 35 height 13
click at [636, 172] on input "مقبولة" at bounding box center [638, 166] width 11 height 11
radio input "true"
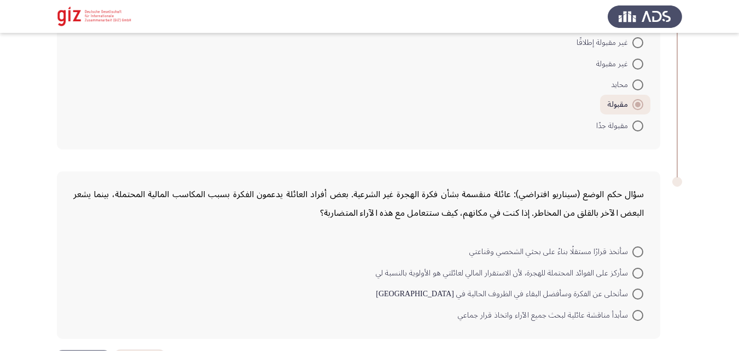
scroll to position [1712, 0]
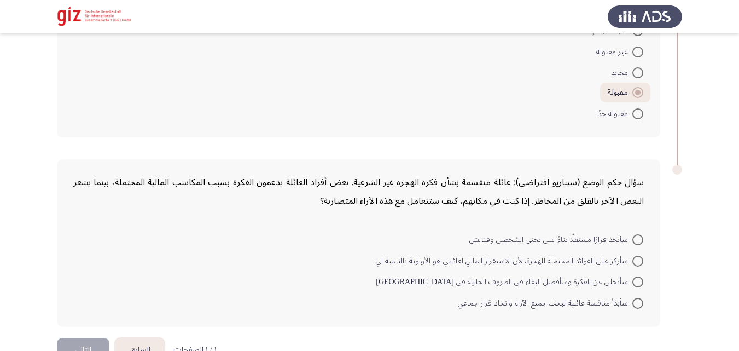
click at [626, 246] on span "سأتخذ قرارًا مستقلًا بناءً على بحثي الشخصي وقناعتي" at bounding box center [551, 239] width 163 height 13
click at [633, 245] on input "سأتخذ قرارًا مستقلًا بناءً على بحثي الشخصي وقناعتي" at bounding box center [638, 239] width 11 height 11
radio input "true"
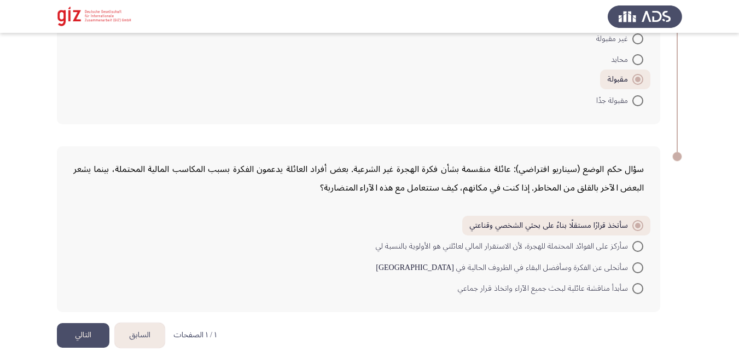
scroll to position [1741, 0]
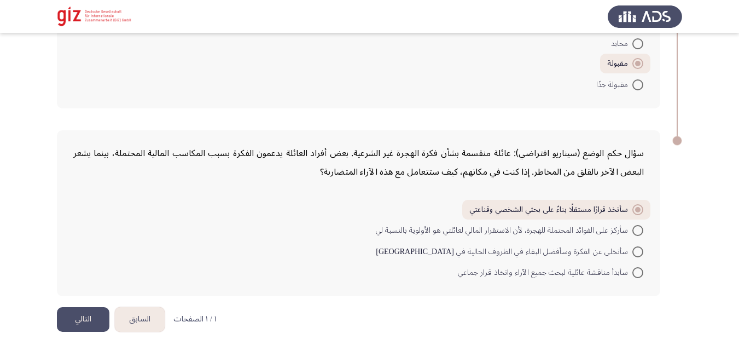
click at [84, 321] on button "التالي" at bounding box center [83, 319] width 53 height 25
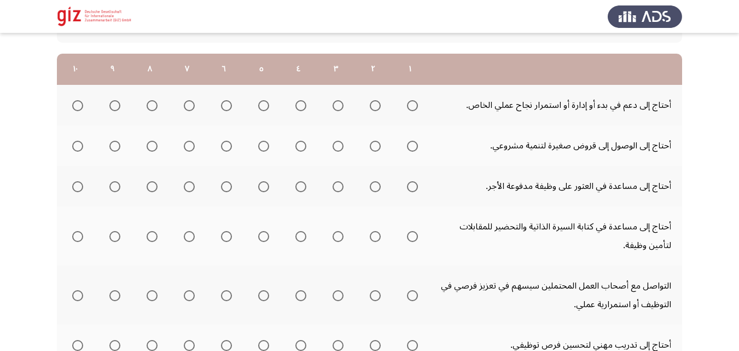
scroll to position [146, 0]
click at [72, 105] on span "Select an option" at bounding box center [77, 105] width 11 height 11
click at [72, 105] on input "Select an option" at bounding box center [77, 105] width 11 height 11
click at [413, 146] on span "Select an option" at bounding box center [413, 146] width 0 height 0
click at [412, 145] on input "Select an option" at bounding box center [412, 145] width 11 height 11
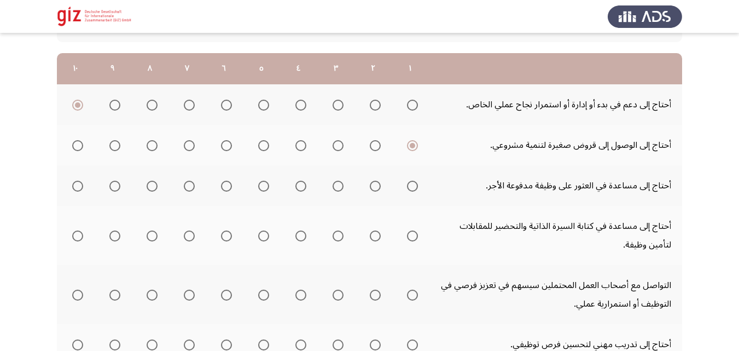
click at [414, 183] on span "Select an option" at bounding box center [412, 186] width 11 height 11
click at [414, 183] on input "Select an option" at bounding box center [412, 186] width 11 height 11
click at [407, 233] on span "Select an option" at bounding box center [412, 235] width 11 height 11
click at [407, 233] on input "Select an option" at bounding box center [412, 235] width 11 height 11
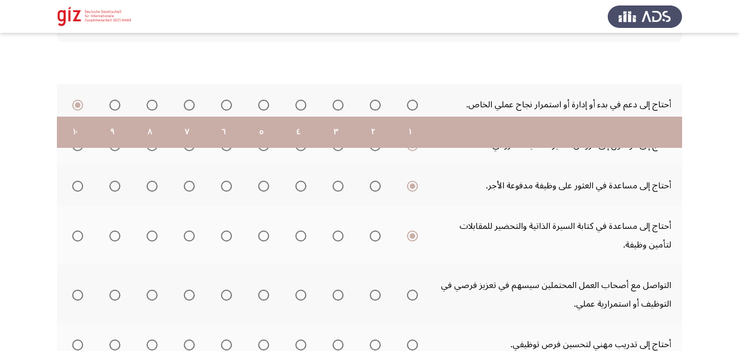
scroll to position [302, 0]
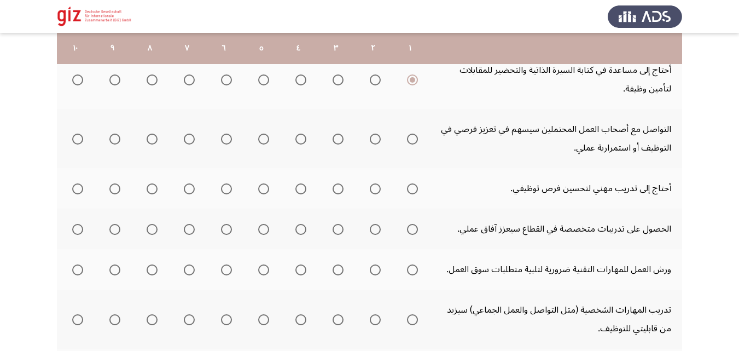
click at [413, 131] on mat-radio-group "Select an option" at bounding box center [410, 138] width 15 height 19
click at [414, 148] on th at bounding box center [410, 138] width 37 height 59
click at [414, 143] on span "Select an option" at bounding box center [412, 139] width 11 height 11
click at [414, 143] on input "Select an option" at bounding box center [412, 139] width 11 height 11
click at [414, 186] on span "Select an option" at bounding box center [412, 188] width 11 height 11
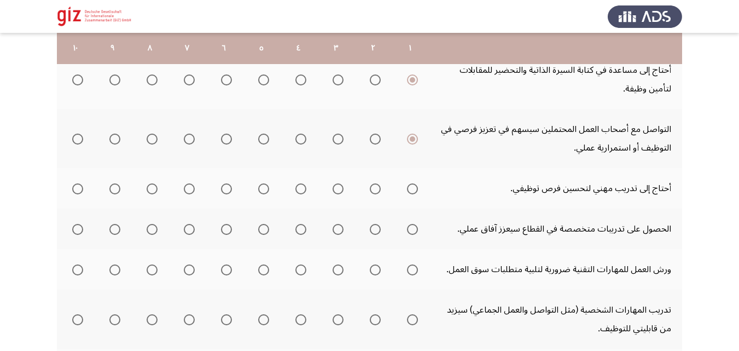
click at [414, 186] on input "Select an option" at bounding box center [412, 188] width 11 height 11
click at [411, 228] on span "Select an option" at bounding box center [412, 229] width 11 height 11
click at [411, 228] on input "Select an option" at bounding box center [412, 229] width 11 height 11
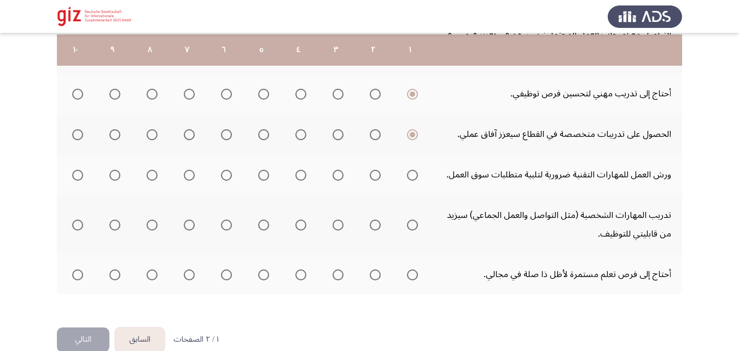
scroll to position [398, 0]
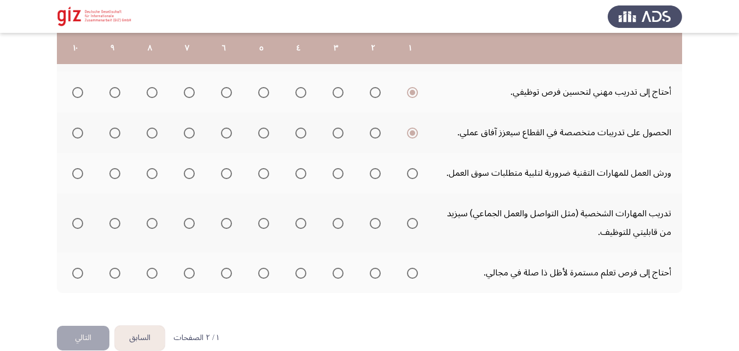
click at [412, 165] on mat-radio-group "Select an option" at bounding box center [410, 173] width 15 height 19
click at [412, 176] on span "Select an option" at bounding box center [412, 173] width 11 height 11
click at [412, 176] on input "Select an option" at bounding box center [412, 173] width 11 height 11
click at [413, 213] on mat-radio-group "Select an option" at bounding box center [410, 222] width 15 height 19
click at [414, 221] on span "Select an option" at bounding box center [412, 223] width 11 height 11
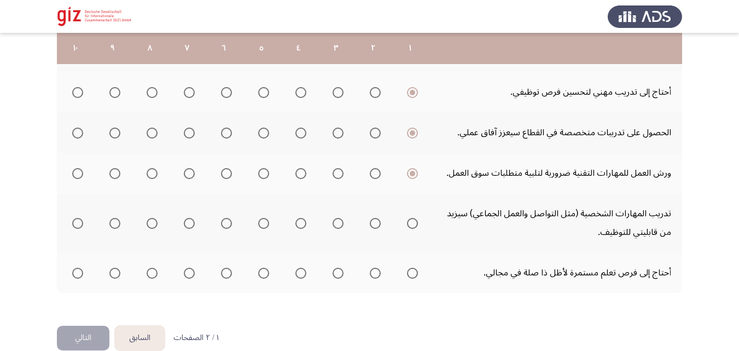
click at [414, 221] on input "Select an option" at bounding box center [412, 223] width 11 height 11
click at [414, 277] on span "Select an option" at bounding box center [412, 273] width 11 height 11
click at [414, 277] on input "Select an option" at bounding box center [412, 273] width 11 height 11
click at [81, 322] on div ". إلى أي مدى تصف احتياجاتك فيما يلي؟ قم بالتقييم على مقياس من 1 إلى 10، حيث 10 …" at bounding box center [370, 4] width 626 height 643
click at [77, 328] on button "التالي" at bounding box center [83, 338] width 53 height 25
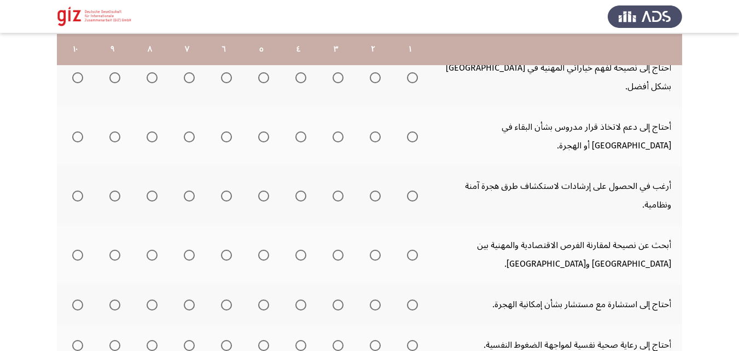
scroll to position [183, 0]
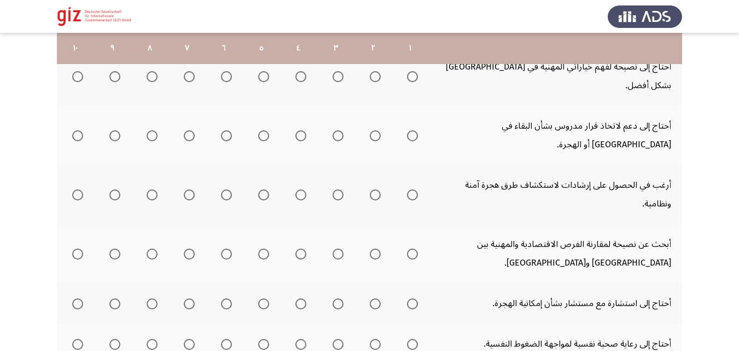
click at [410, 71] on span "Select an option" at bounding box center [412, 76] width 11 height 11
click at [410, 71] on input "Select an option" at bounding box center [412, 76] width 11 height 11
click at [412, 130] on span "Select an option" at bounding box center [412, 135] width 11 height 11
click at [412, 130] on input "Select an option" at bounding box center [412, 135] width 11 height 11
click at [412, 189] on span "Select an option" at bounding box center [412, 194] width 11 height 11
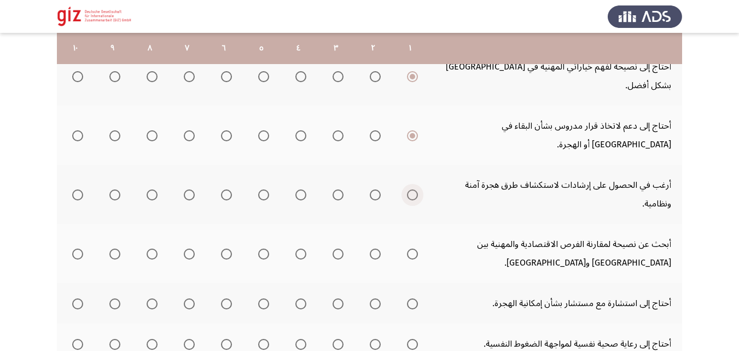
click at [412, 189] on input "Select an option" at bounding box center [412, 194] width 11 height 11
click at [417, 224] on th at bounding box center [410, 253] width 37 height 59
click at [408, 298] on span "Select an option" at bounding box center [412, 303] width 11 height 11
click at [408, 298] on input "Select an option" at bounding box center [412, 303] width 11 height 11
click at [411, 248] on span "Select an option" at bounding box center [412, 253] width 11 height 11
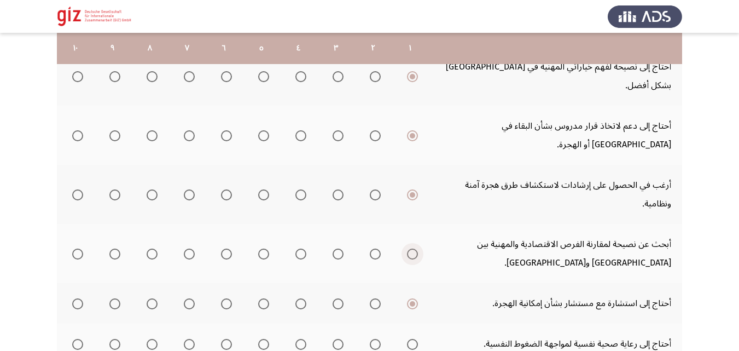
click at [411, 248] on input "Select an option" at bounding box center [412, 253] width 11 height 11
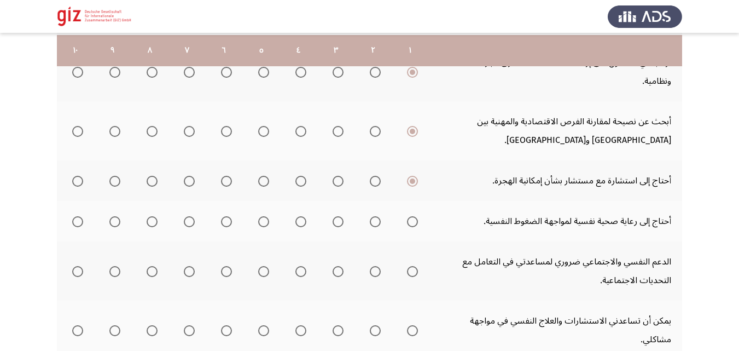
scroll to position [308, 0]
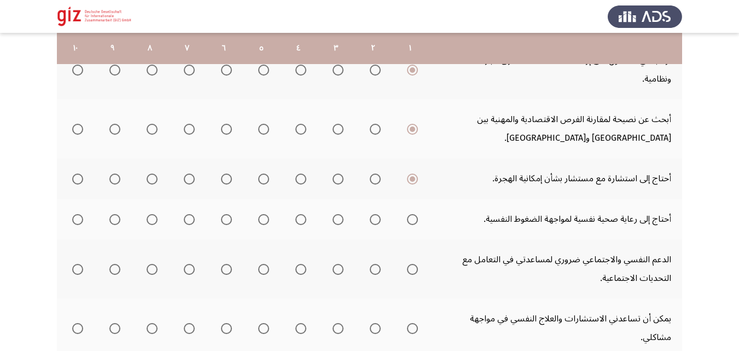
click at [413, 214] on span "Select an option" at bounding box center [412, 219] width 11 height 11
click at [413, 214] on input "Select an option" at bounding box center [412, 219] width 11 height 11
click at [412, 264] on span "Select an option" at bounding box center [412, 269] width 11 height 11
click at [412, 264] on input "Select an option" at bounding box center [412, 269] width 11 height 11
click at [412, 323] on span "Select an option" at bounding box center [412, 328] width 11 height 11
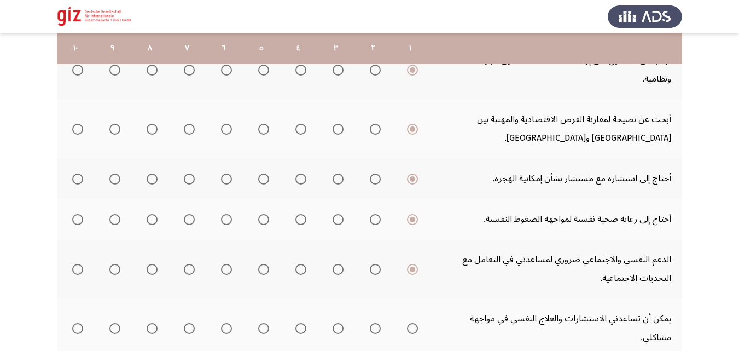
click at [412, 323] on input "Select an option" at bounding box center [412, 328] width 11 height 11
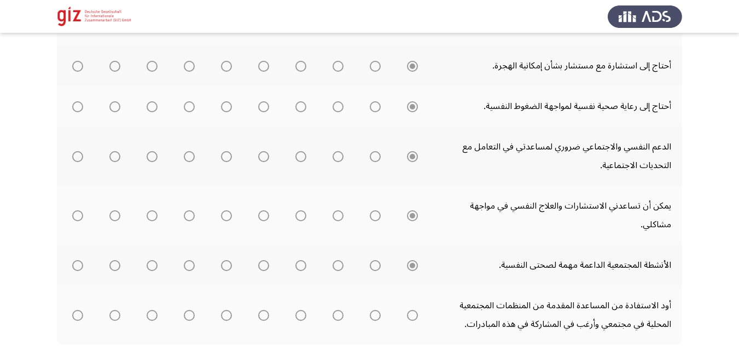
scroll to position [435, 0]
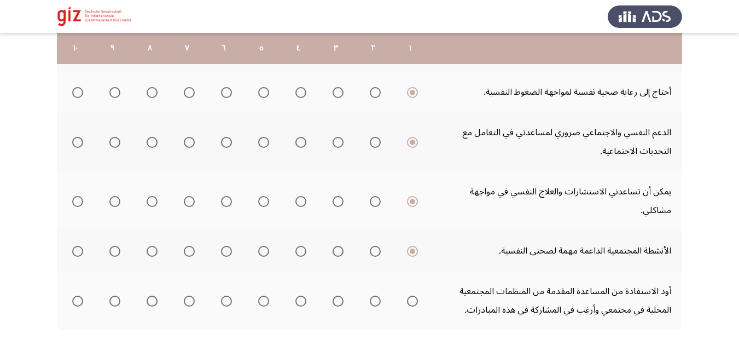
click at [411, 296] on span "Select an option" at bounding box center [412, 301] width 11 height 11
click at [411, 296] on input "Select an option" at bounding box center [412, 301] width 11 height 11
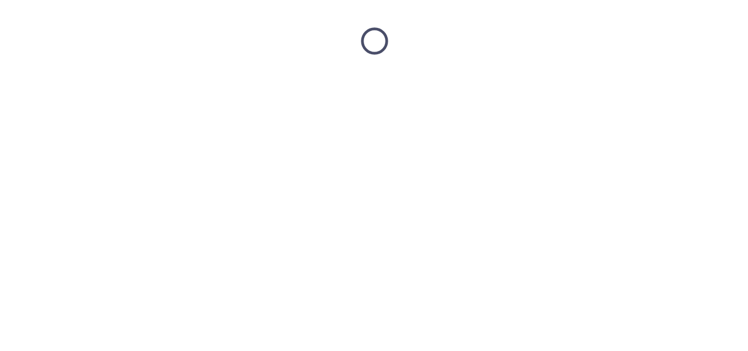
scroll to position [0, 0]
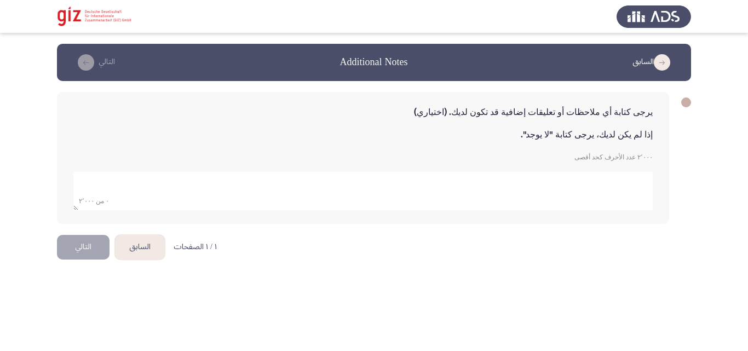
click at [390, 204] on textarea "add answer for essay" at bounding box center [362, 191] width 579 height 38
type textarea "لا يوجد"
click at [183, 270] on html "السابق Additional Notes التالي يرجى كتابة أي ملاحظات أو تعليقات إضافية قد تكون …" at bounding box center [374, 139] width 748 height 279
drag, startPoint x: 151, startPoint y: 144, endPoint x: 89, endPoint y: 250, distance: 122.4
click at [89, 235] on div "السابق Additional Notes التالي يرجى كتابة أي ملاحظات أو تعليقات إضافية قد تكون …" at bounding box center [374, 139] width 634 height 191
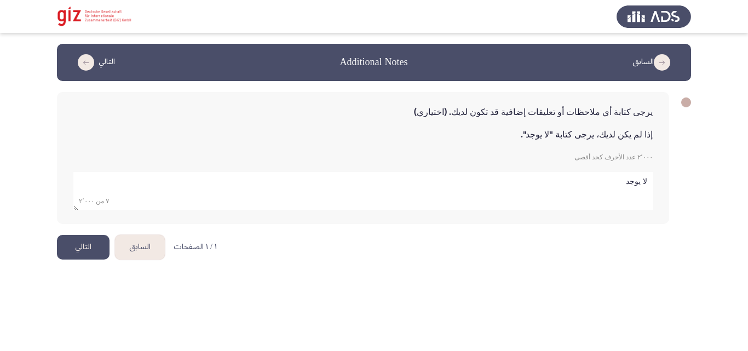
click at [86, 240] on button "التالي" at bounding box center [83, 247] width 53 height 25
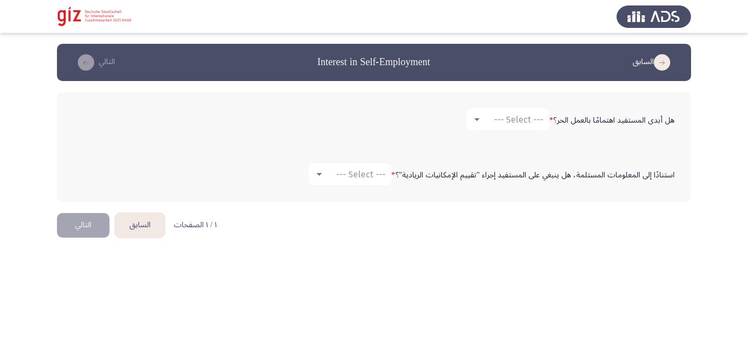
click at [499, 135] on div "هل أبدى المستفيد اهتمامًا بالعمل الحر؟ * --- Select ---" at bounding box center [374, 119] width 612 height 33
click at [492, 123] on div "--- Select ---" at bounding box center [512, 119] width 61 height 10
click at [492, 131] on span "نعم" at bounding box center [507, 119] width 74 height 26
click at [366, 206] on div "هل أبدى المستفيد اهتمامًا بالعمل الحر؟ * نعم استنادًا إلى المعلومات المستلمة، ه…" at bounding box center [374, 147] width 634 height 132
click at [368, 173] on span "--- Select ---" at bounding box center [360, 174] width 49 height 10
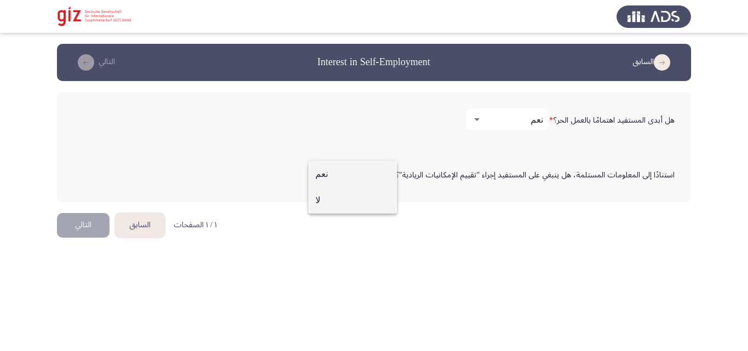
click at [366, 201] on span "لا" at bounding box center [352, 200] width 74 height 26
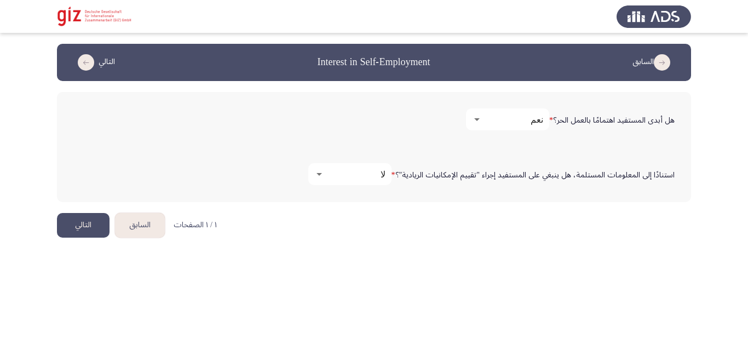
click at [91, 223] on button "التالي" at bounding box center [83, 225] width 53 height 25
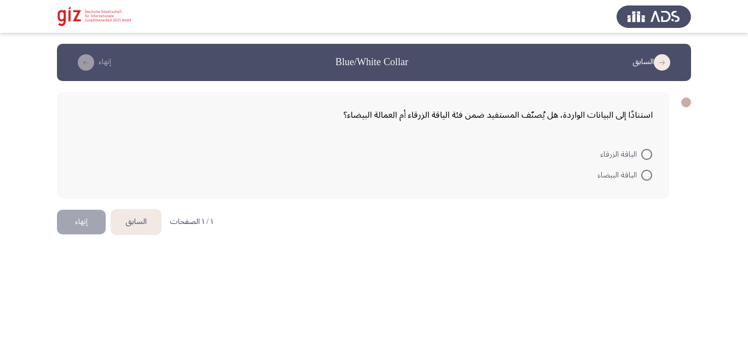
click at [644, 157] on span at bounding box center [646, 154] width 11 height 11
click at [644, 157] on input "الياقة الزرقاء" at bounding box center [646, 154] width 11 height 11
radio input "true"
click at [53, 224] on html "السابق Blue/White Collar إنهاء استنادًا إلى البيانات الواردة، هل يُصنّف المستفي…" at bounding box center [374, 126] width 748 height 252
click at [80, 223] on button "إنهاء" at bounding box center [81, 221] width 49 height 25
